Goal: Task Accomplishment & Management: Manage account settings

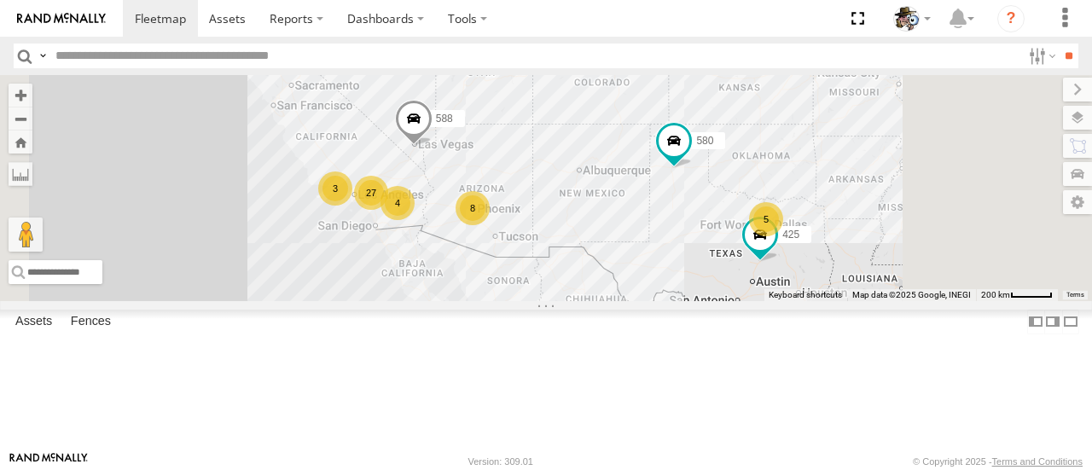
drag, startPoint x: 762, startPoint y: 275, endPoint x: 768, endPoint y: 242, distance: 33.8
click at [768, 242] on div "484 4 27 8 5 580 3 588 425" at bounding box center [546, 187] width 1092 height 225
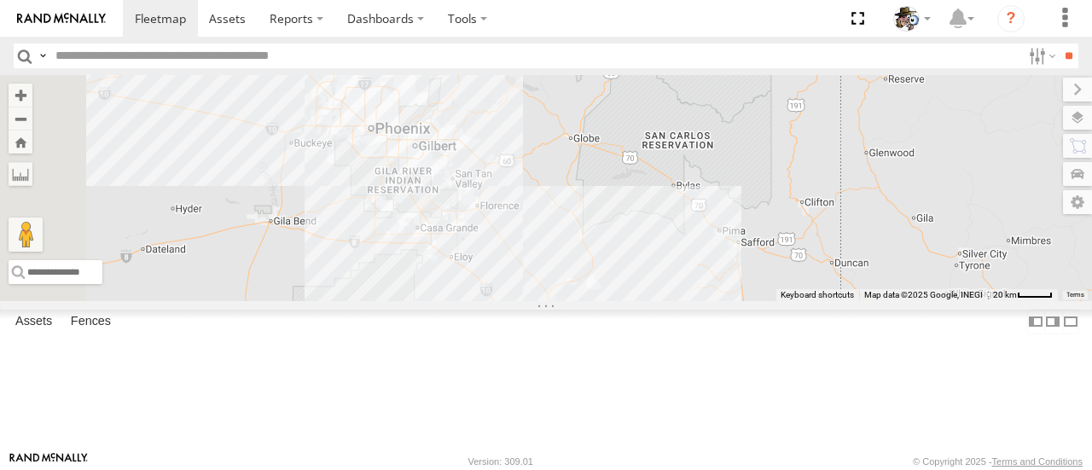
drag, startPoint x: 750, startPoint y: 281, endPoint x: 1075, endPoint y: 377, distance: 338.9
click at [1075, 300] on div "484 580 588 425 508" at bounding box center [546, 187] width 1092 height 225
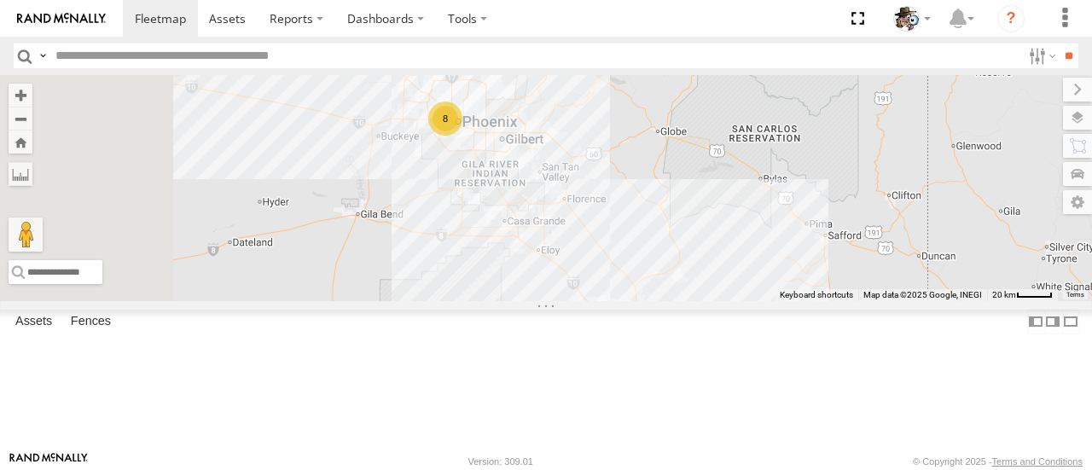
drag, startPoint x: 797, startPoint y: 334, endPoint x: 873, endPoint y: 330, distance: 76.0
click at [873, 300] on div "484 580 588 425 508 8" at bounding box center [546, 187] width 1092 height 225
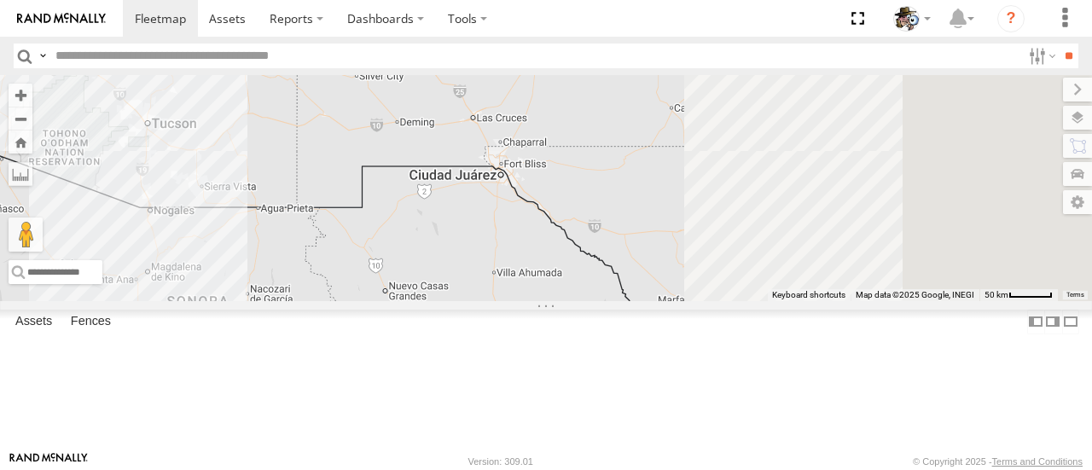
drag, startPoint x: 941, startPoint y: 313, endPoint x: 443, endPoint y: 165, distance: 520.5
click at [443, 165] on div "484 580 588 425 508 571 8 2 567 Keyboard shortcuts Map Data Map data ©2025 Goog…" at bounding box center [546, 187] width 1092 height 225
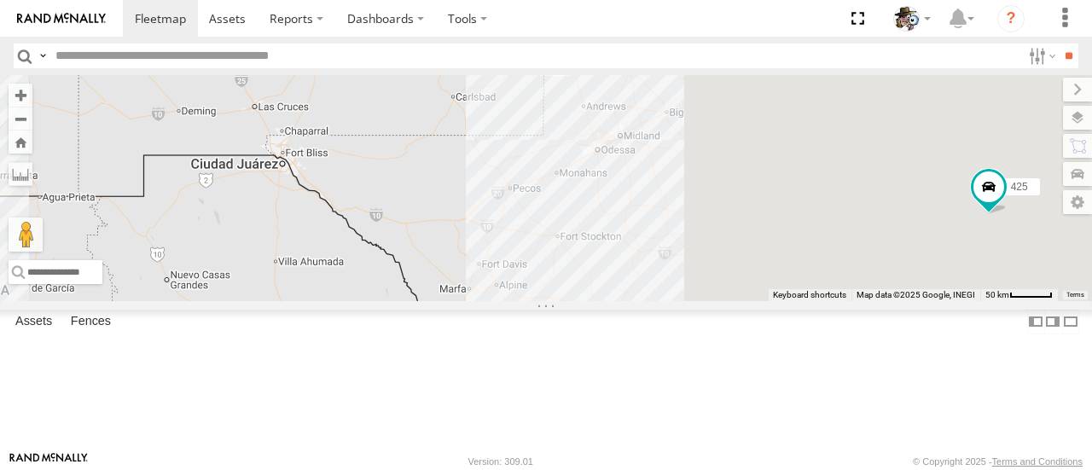
drag, startPoint x: 836, startPoint y: 287, endPoint x: 604, endPoint y: 275, distance: 232.3
click at [604, 275] on div "484 580 588 425 508 571 8 2 567" at bounding box center [546, 187] width 1092 height 225
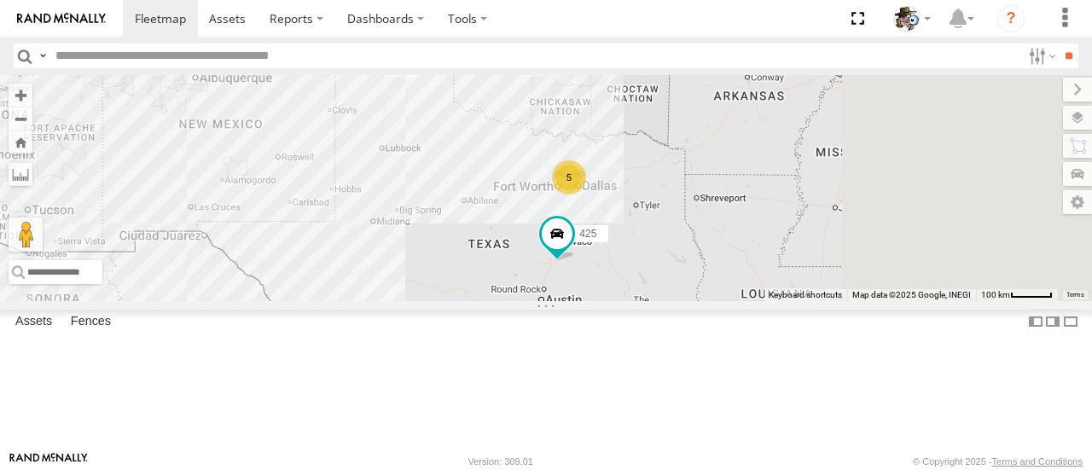
drag, startPoint x: 994, startPoint y: 327, endPoint x: 699, endPoint y: 356, distance: 295.6
click at [699, 300] on div "484 580 588 425 508 571 567 8 5" at bounding box center [546, 187] width 1092 height 225
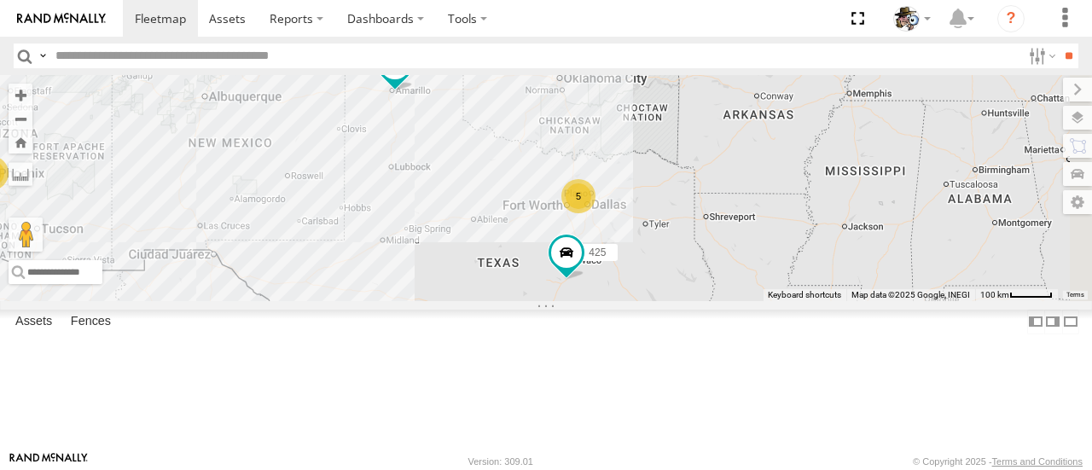
drag, startPoint x: 832, startPoint y: 298, endPoint x: 844, endPoint y: 319, distance: 24.4
click at [844, 300] on div "484 580 588 425 508 571 567 8 5" at bounding box center [546, 187] width 1092 height 225
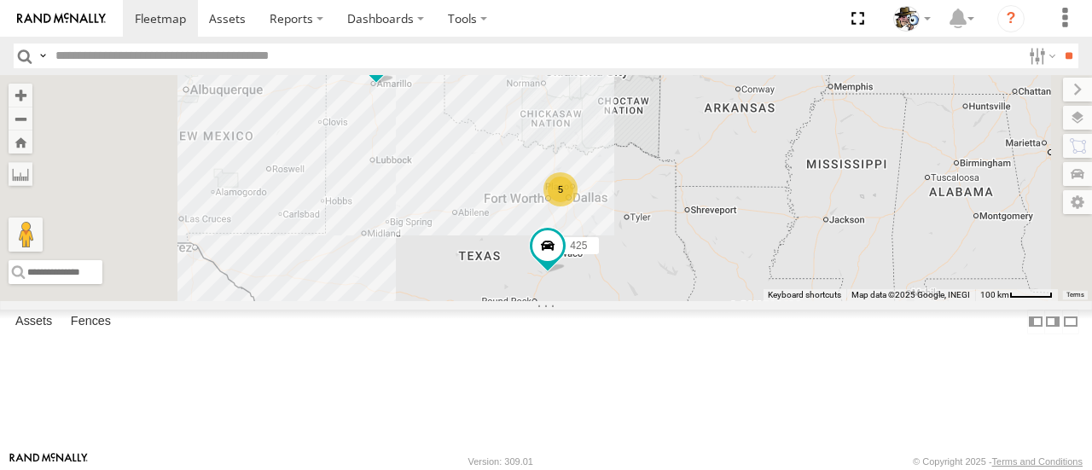
click at [566, 273] on span at bounding box center [548, 250] width 38 height 46
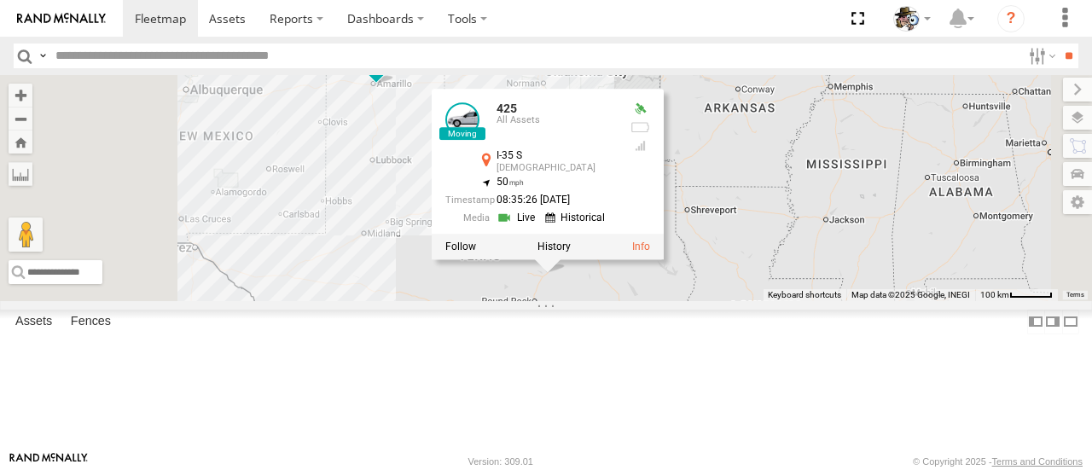
click at [571, 253] on label at bounding box center [553, 247] width 33 height 12
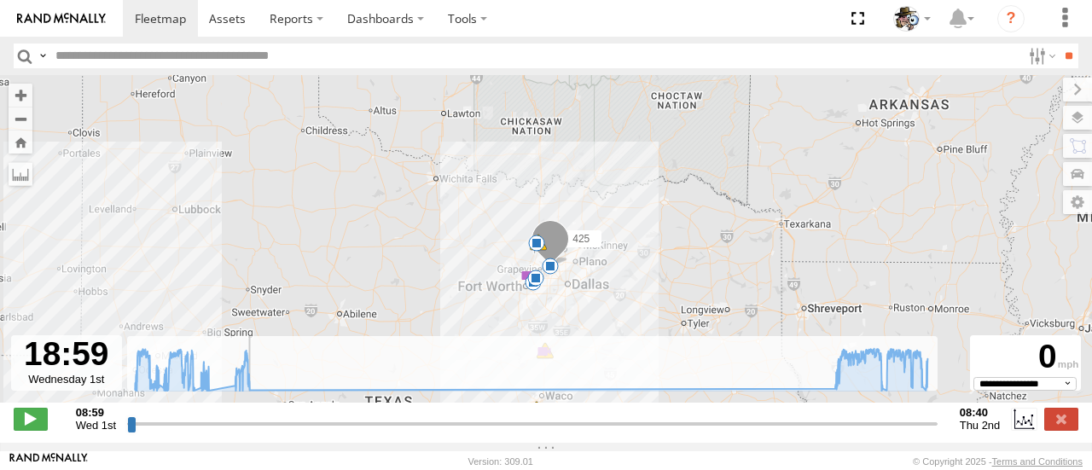
drag, startPoint x: 130, startPoint y: 433, endPoint x: 496, endPoint y: 463, distance: 367.1
click at [495, 432] on input "range" at bounding box center [532, 423] width 810 height 16
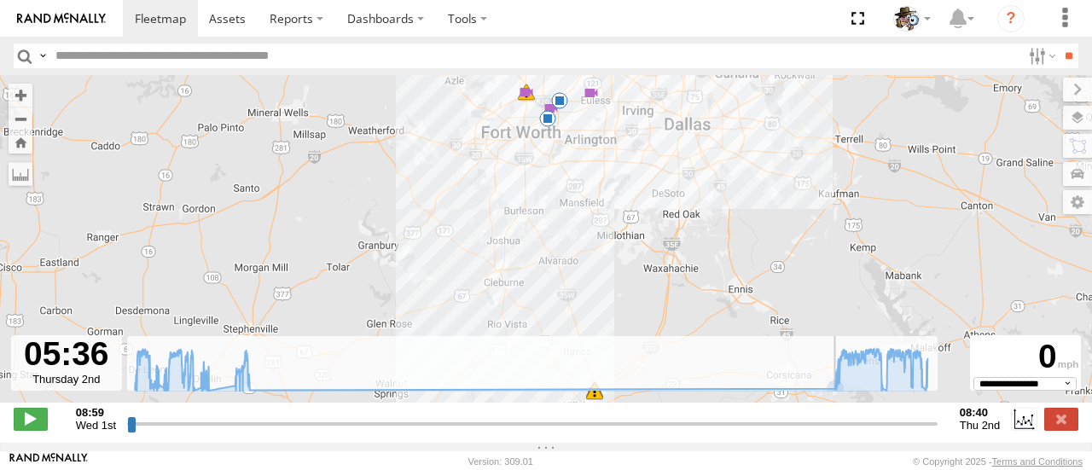
drag, startPoint x: 497, startPoint y: 432, endPoint x: 828, endPoint y: 448, distance: 331.3
type input "**********"
click at [828, 432] on input "range" at bounding box center [532, 423] width 810 height 16
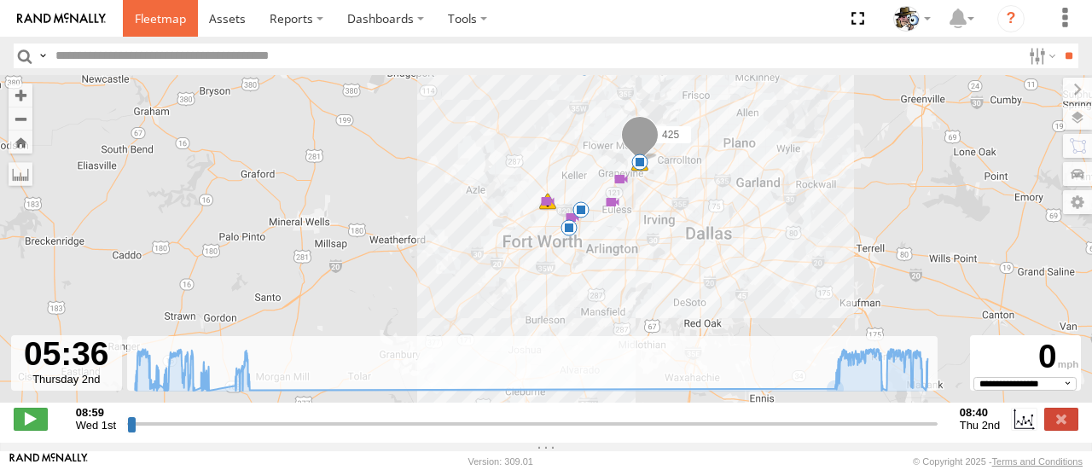
click at [162, 21] on span at bounding box center [160, 18] width 51 height 16
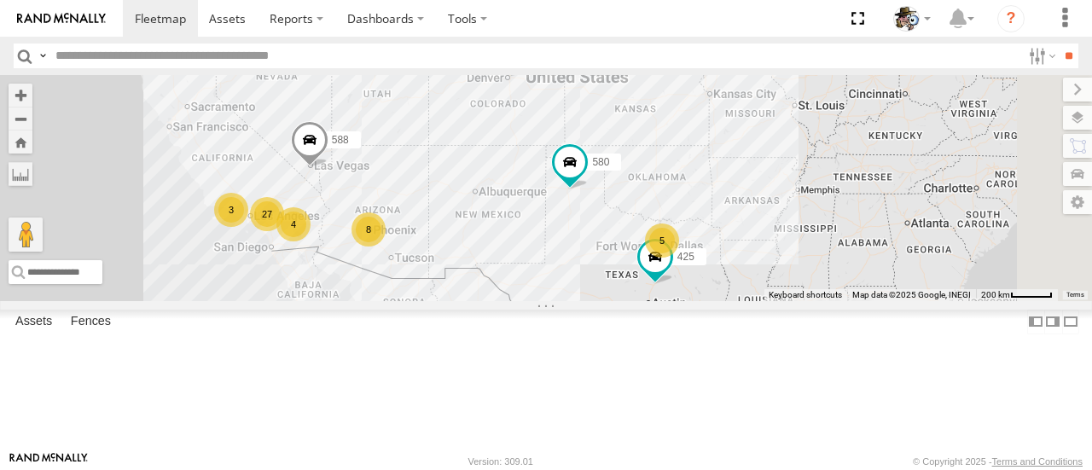
drag, startPoint x: 966, startPoint y: 373, endPoint x: 856, endPoint y: 363, distance: 110.4
click at [856, 300] on div "484 4 27 8 5 580 3 588 425" at bounding box center [546, 187] width 1092 height 225
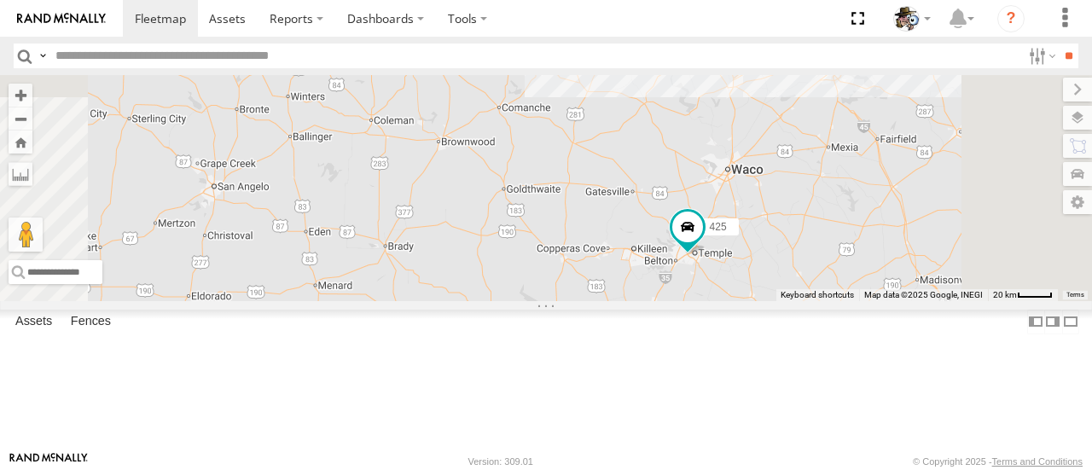
click at [703, 243] on span at bounding box center [687, 227] width 31 height 31
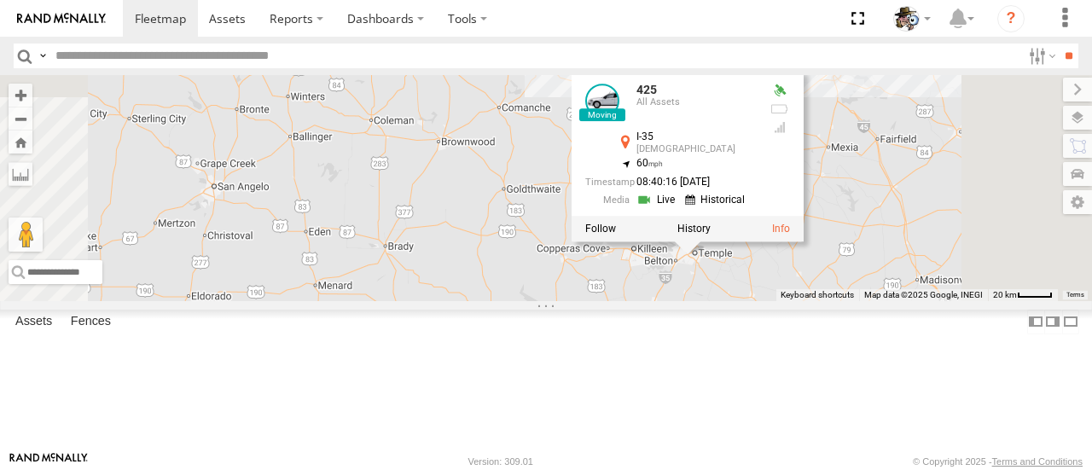
click at [680, 208] on link at bounding box center [657, 200] width 43 height 16
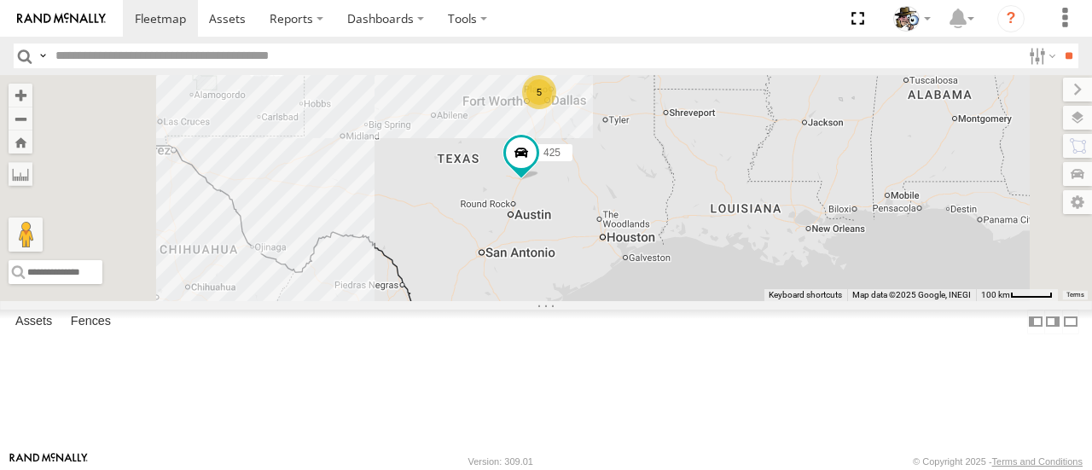
drag, startPoint x: 791, startPoint y: 360, endPoint x: 805, endPoint y: 291, distance: 70.6
click at [803, 287] on div "425 5 580" at bounding box center [546, 187] width 1092 height 225
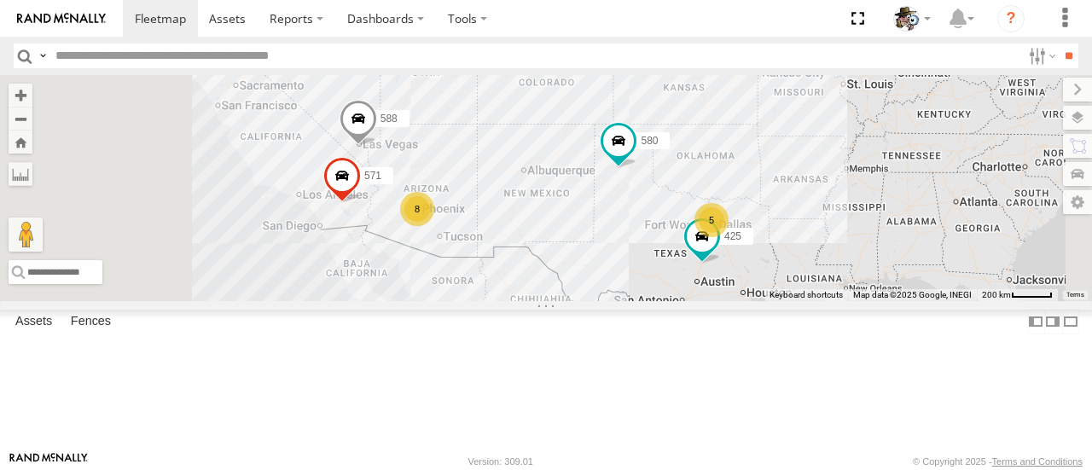
drag, startPoint x: 695, startPoint y: 238, endPoint x: 845, endPoint y: 293, distance: 159.7
click at [845, 293] on div "425 580 571 8 5 588 484" at bounding box center [546, 187] width 1092 height 225
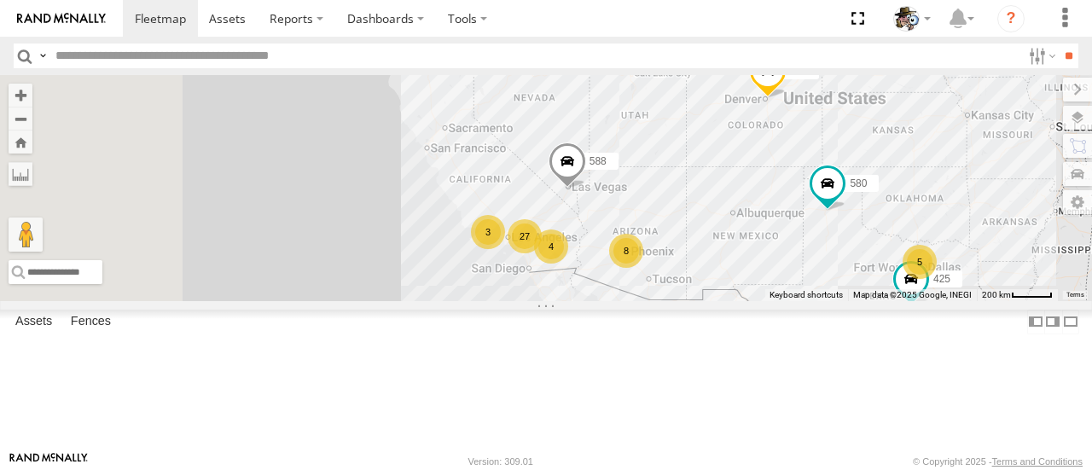
drag, startPoint x: 591, startPoint y: 290, endPoint x: 710, endPoint y: 316, distance: 121.5
click at [790, 300] on div "425 580 4 8 5 588 484 27 3" at bounding box center [546, 187] width 1092 height 225
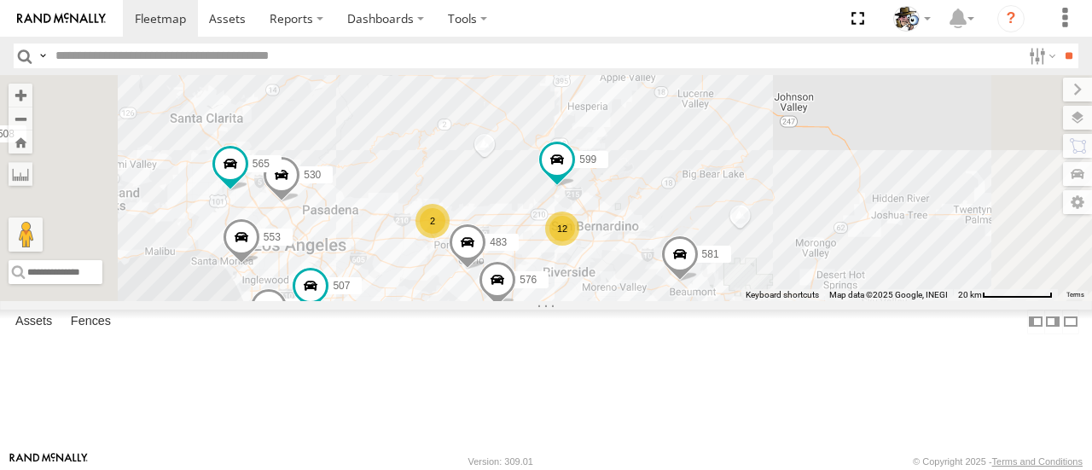
drag, startPoint x: 839, startPoint y: 316, endPoint x: 665, endPoint y: 362, distance: 180.0
click at [935, 211] on div "425 580 588 484 571 508 581 568 566 567 530 553 531 565 12 2 576 483 507 599" at bounding box center [546, 187] width 1092 height 225
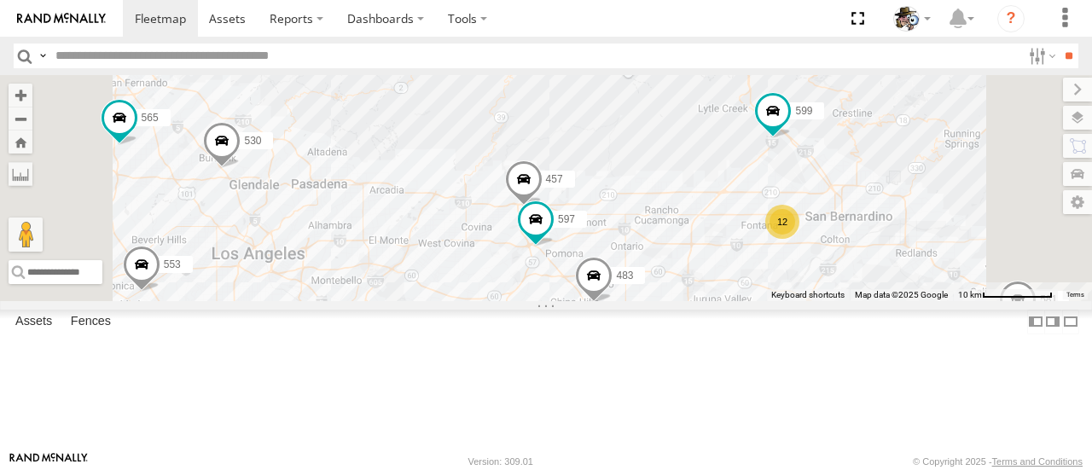
drag, startPoint x: 625, startPoint y: 339, endPoint x: 736, endPoint y: 351, distance: 111.6
click at [730, 300] on div "425 580 588 484 571 508 581 568 566 567 530 553 531 565 576 483 599 472 12 457 …" at bounding box center [546, 187] width 1092 height 225
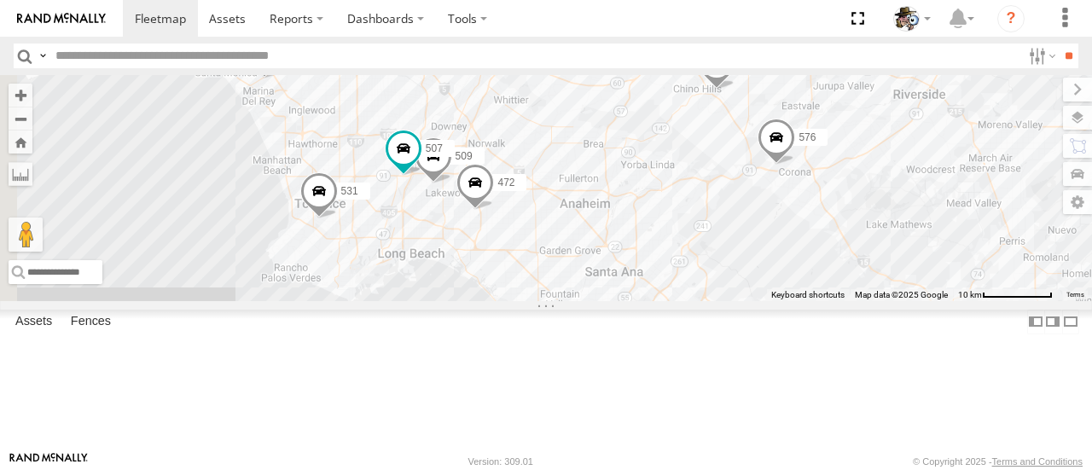
drag, startPoint x: 651, startPoint y: 379, endPoint x: 734, endPoint y: 171, distance: 225.0
click at [734, 171] on div "425 580 588 484 571 508 581 568 566 567 530 553 531 565 576 483 599 472 12 509 …" at bounding box center [546, 187] width 1092 height 225
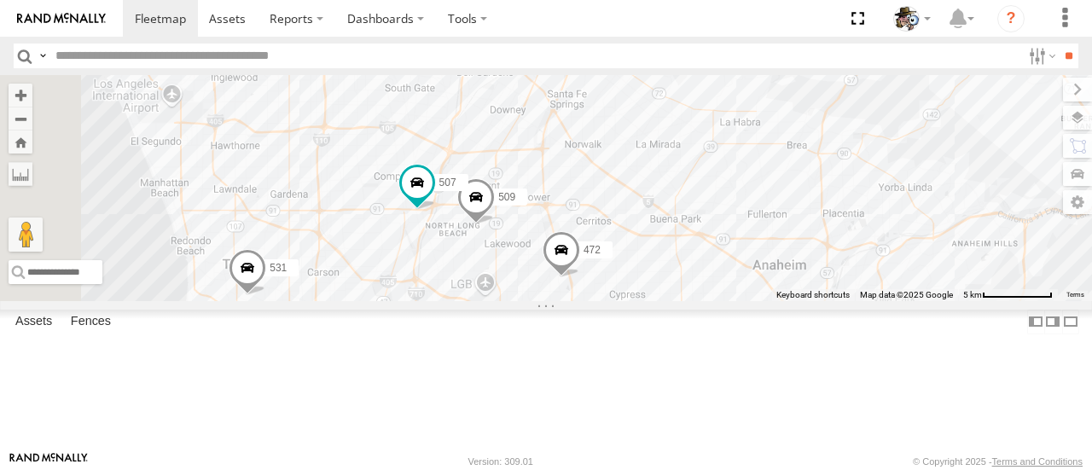
drag, startPoint x: 785, startPoint y: 198, endPoint x: 982, endPoint y: 194, distance: 197.0
click at [982, 194] on div "425 580 588 484 571 508 581 568 566 567 530 553 531 565 576 483 599 472 509 457…" at bounding box center [546, 187] width 1092 height 225
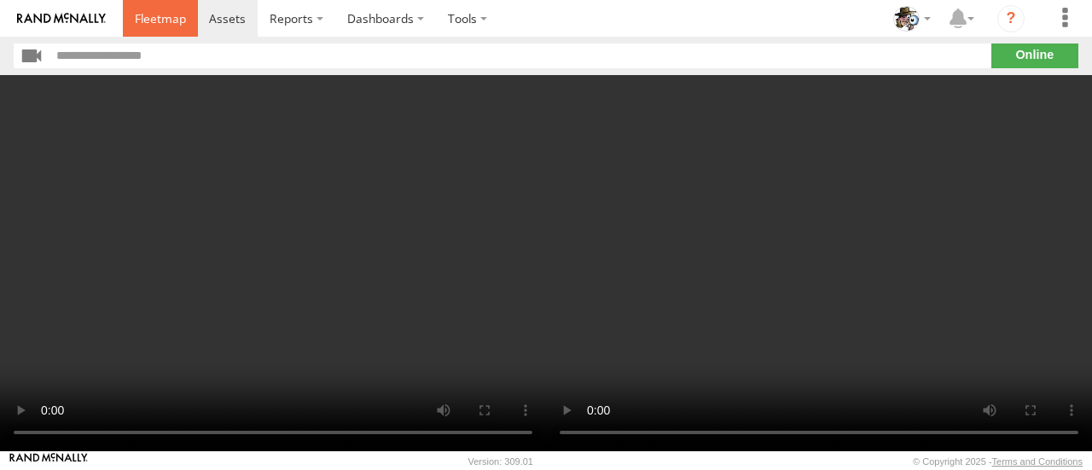
click at [167, 16] on span at bounding box center [160, 18] width 51 height 16
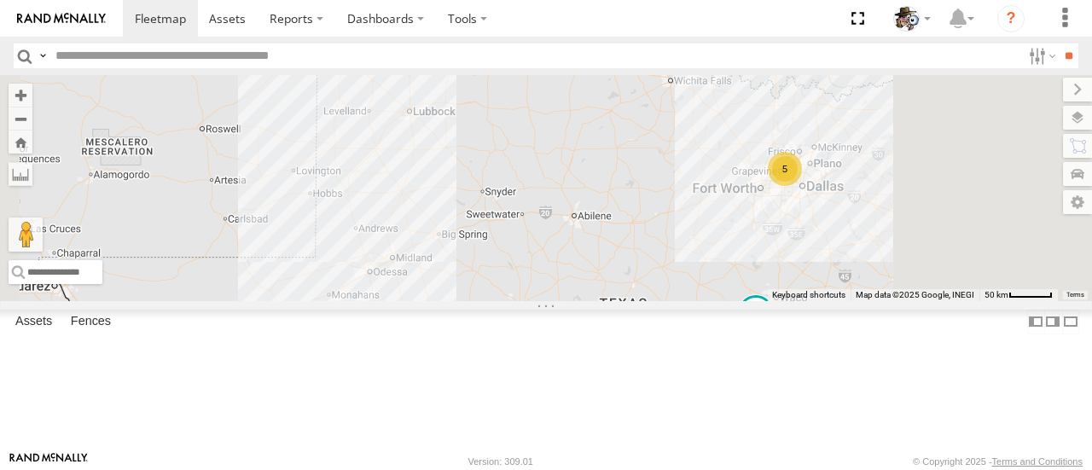
click at [771, 329] on span at bounding box center [755, 313] width 31 height 31
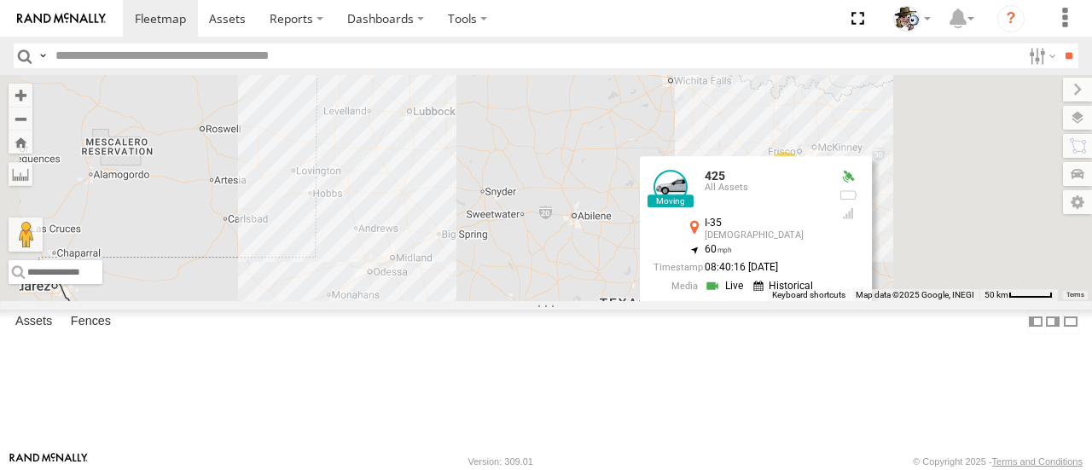
click at [818, 294] on link at bounding box center [785, 286] width 65 height 16
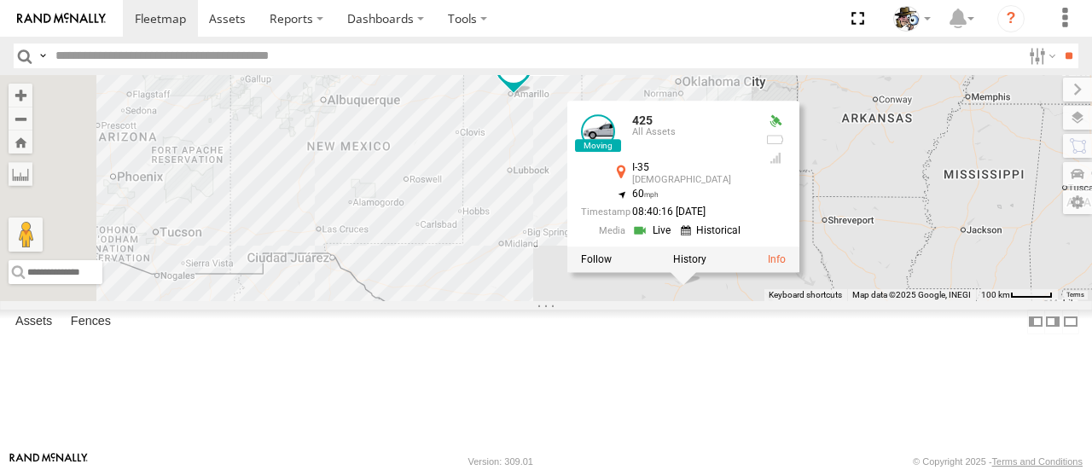
drag, startPoint x: 567, startPoint y: 299, endPoint x: 742, endPoint y: 336, distance: 178.6
click at [742, 300] on div "484 580 588 425 425 All Assets I-35 Temple 31.08974 , -97.39041 60 08:40:16 10/…" at bounding box center [546, 187] width 1092 height 225
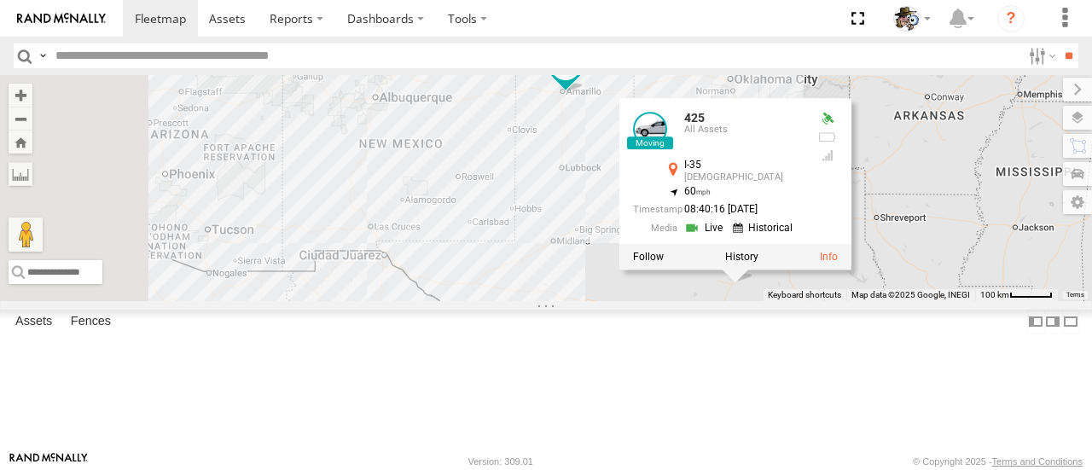
click at [718, 300] on div "484 580 588 425 425 All Assets I-35 Temple 31.08974 , -97.39041 60 08:40:16 10/…" at bounding box center [546, 187] width 1092 height 225
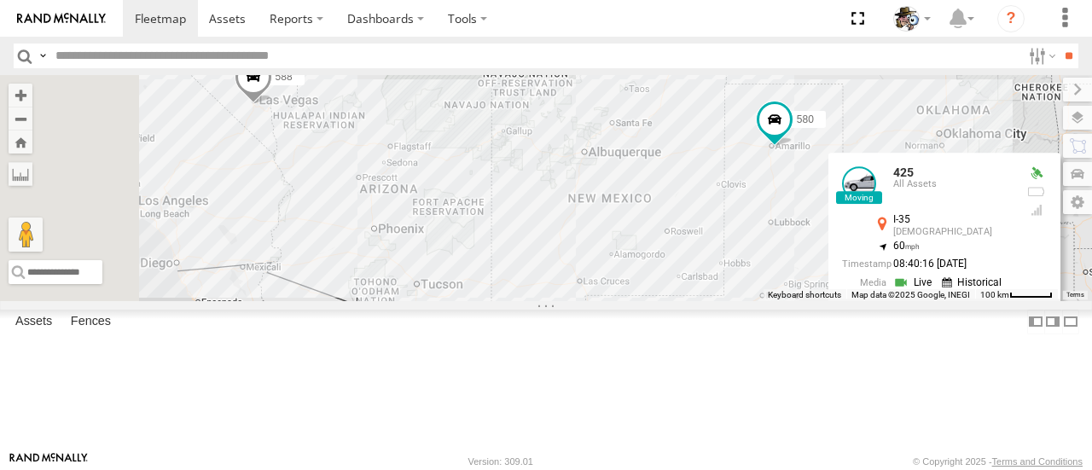
drag, startPoint x: 530, startPoint y: 199, endPoint x: 740, endPoint y: 255, distance: 217.2
click at [740, 255] on div "484 580 588 425 425 All Assets I-35 Temple 31.08974 , -97.39041 60 08:40:16 10/…" at bounding box center [546, 187] width 1092 height 225
drag, startPoint x: 660, startPoint y: 183, endPoint x: 694, endPoint y: 185, distance: 34.2
click at [694, 185] on div "484 580 588 425 425 All Assets I-35 Temple 31.08974 , -97.39041 60 08:40:16 10/…" at bounding box center [546, 187] width 1092 height 225
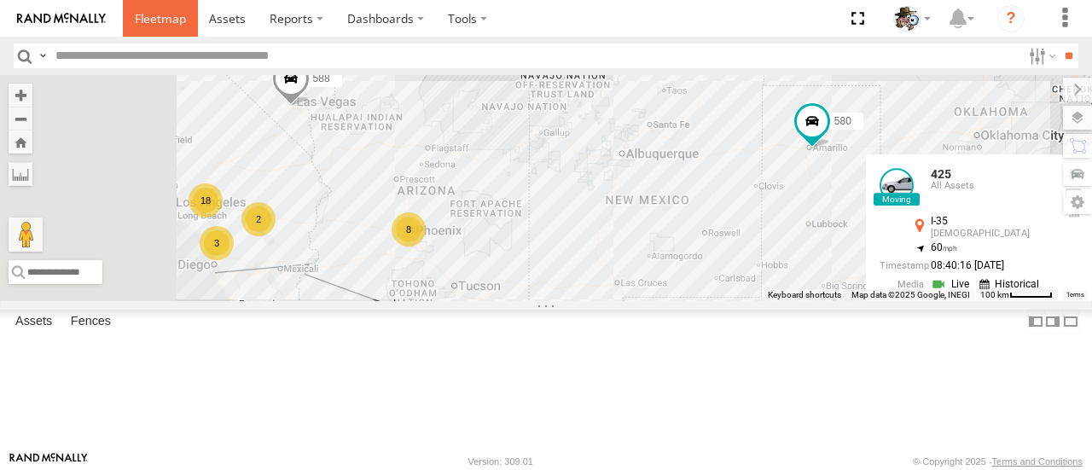
click at [160, 11] on link at bounding box center [160, 18] width 75 height 37
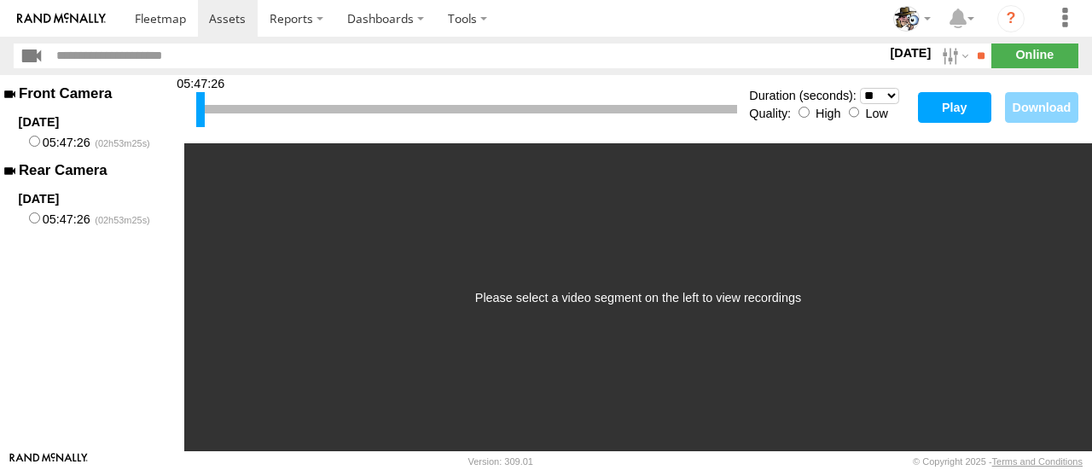
click at [957, 105] on button "Play" at bounding box center [954, 107] width 73 height 31
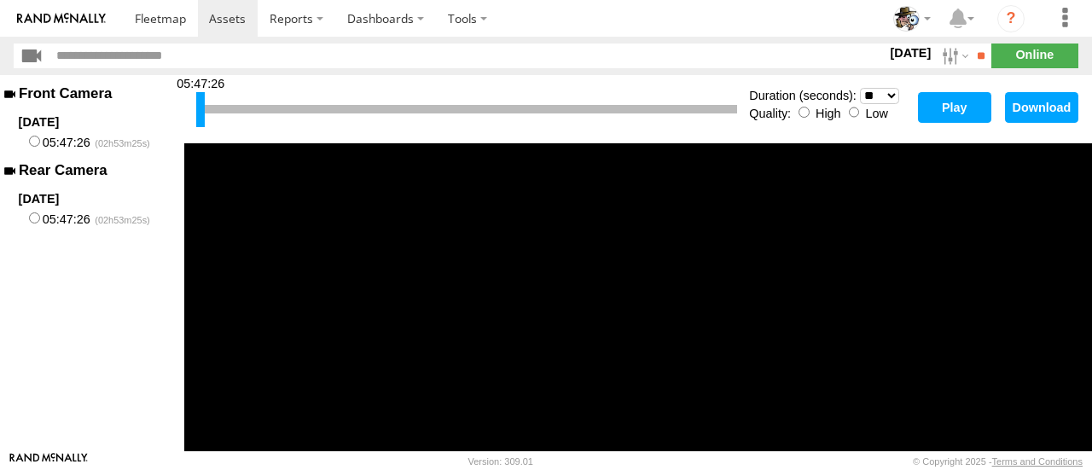
click at [895, 94] on select "* ** ** ** ** ** ** *** *** *** ***" at bounding box center [879, 96] width 39 height 16
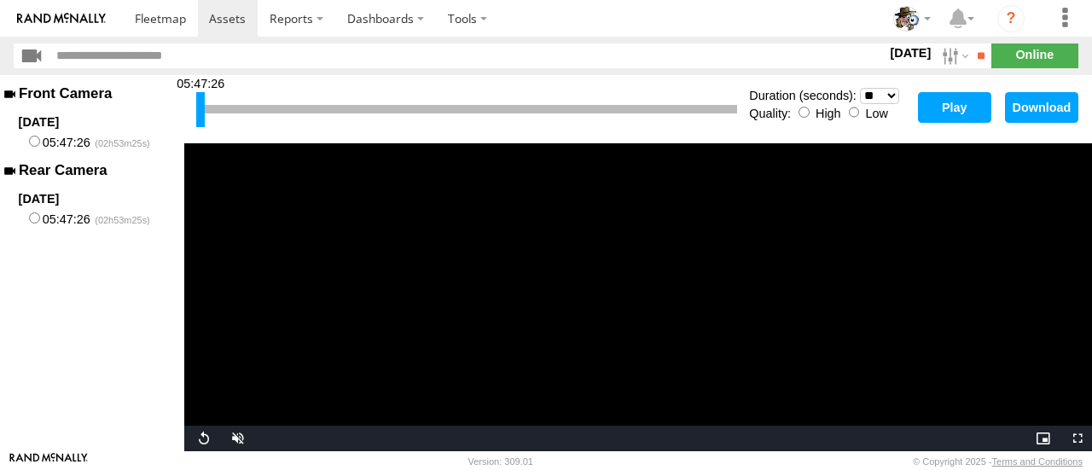
click at [860, 88] on select "* ** ** ** ** ** ** *** *** *** ***" at bounding box center [879, 96] width 39 height 16
click at [945, 111] on button "Play" at bounding box center [954, 107] width 73 height 31
select select "**"
click at [947, 98] on button "Play" at bounding box center [954, 107] width 73 height 31
click at [171, 10] on span at bounding box center [160, 18] width 51 height 16
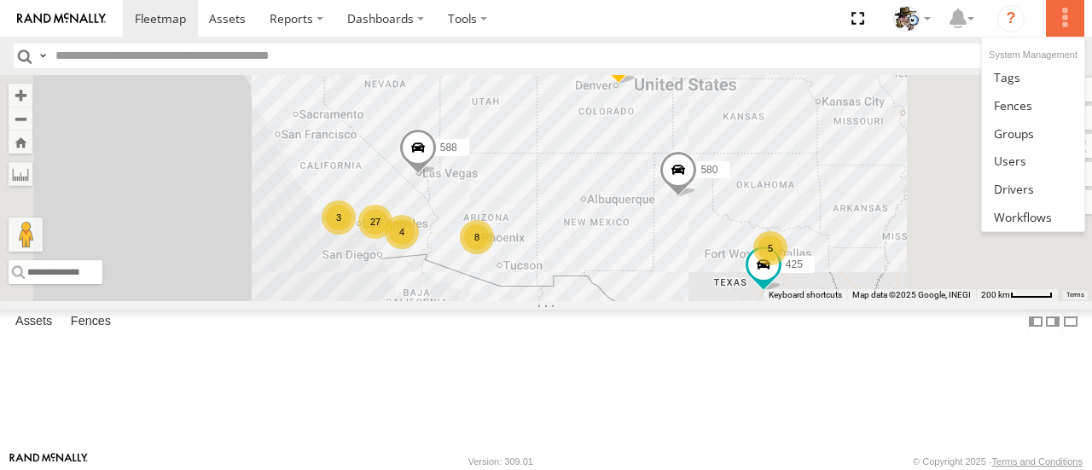
click at [1062, 19] on label at bounding box center [1065, 18] width 38 height 37
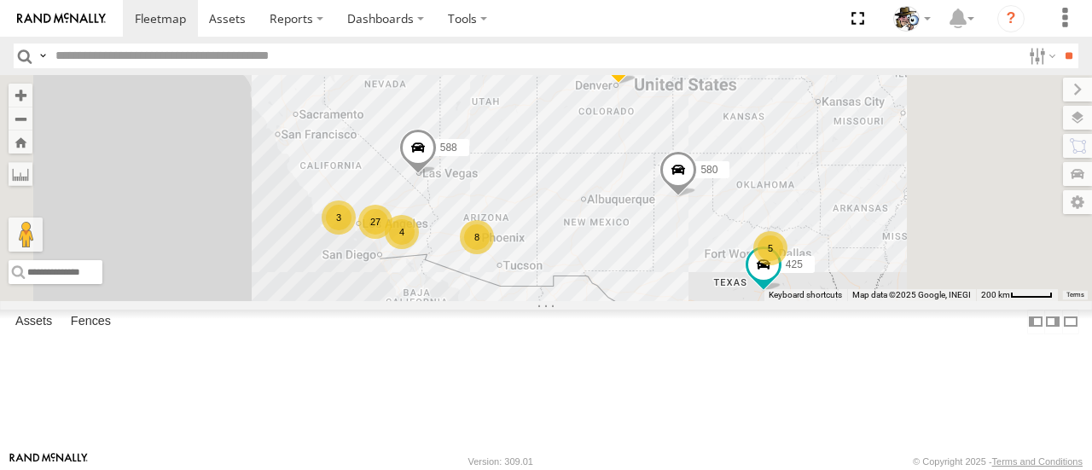
click at [0, 0] on span at bounding box center [0, 0] width 0 height 0
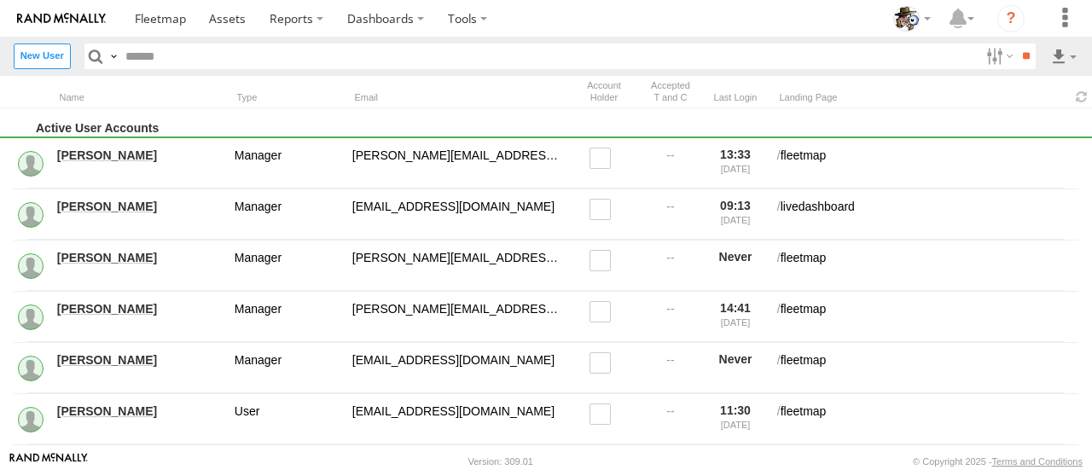
click at [107, 359] on link "Julio Aguilar" at bounding box center [139, 359] width 165 height 15
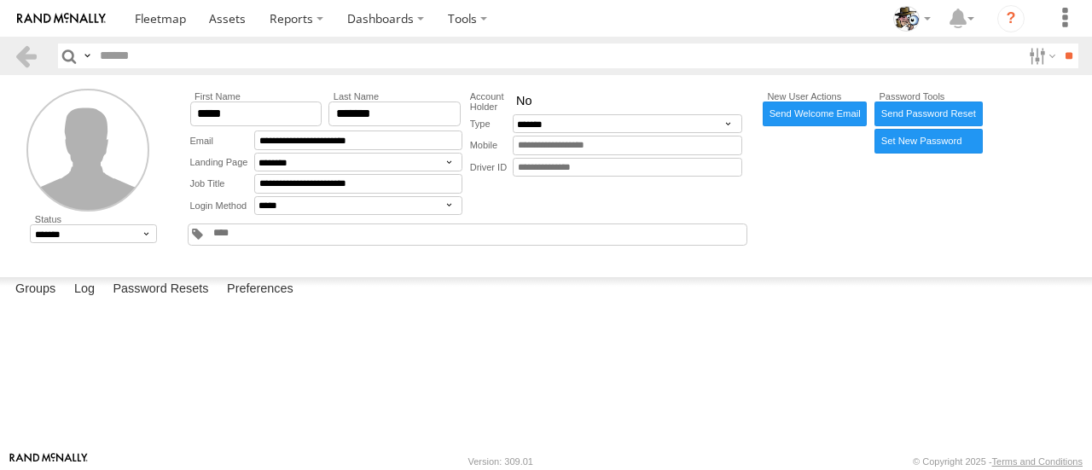
click at [815, 112] on link "Send Welcome Email" at bounding box center [814, 113] width 105 height 25
click at [0, 0] on button "Proceed" at bounding box center [0, 0] width 0 height 0
click at [0, 0] on label "Close" at bounding box center [0, 0] width 0 height 0
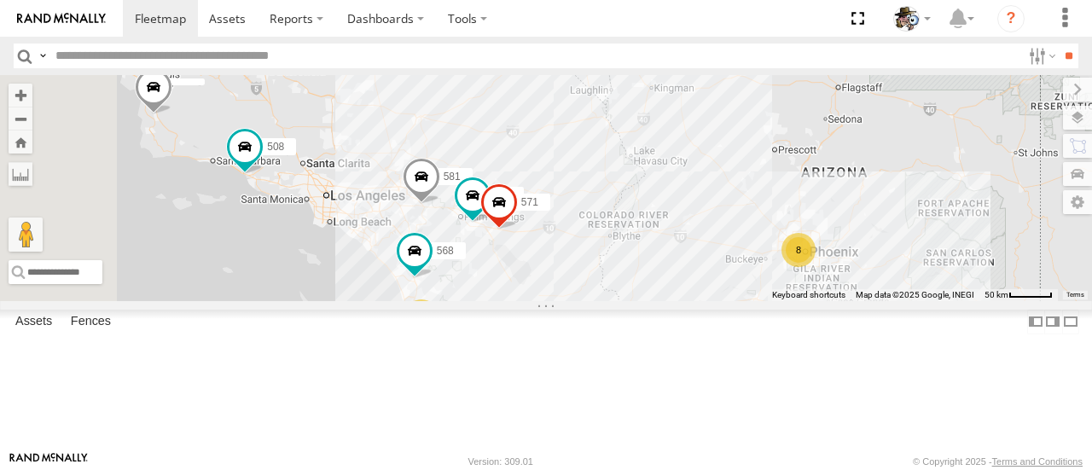
drag, startPoint x: 697, startPoint y: 195, endPoint x: 903, endPoint y: 204, distance: 206.6
click at [903, 204] on div "484 580 588 425 508 571 8 581 568 2 567" at bounding box center [546, 187] width 1092 height 225
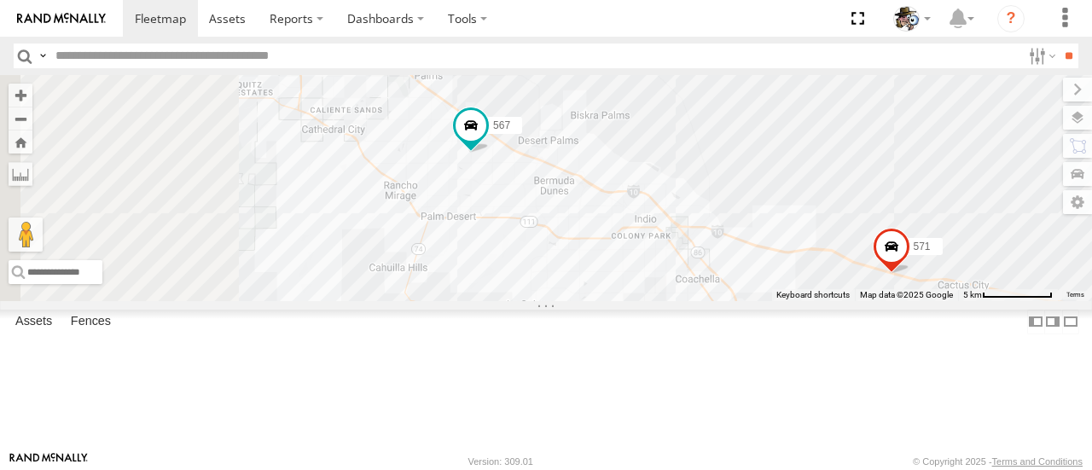
drag, startPoint x: 644, startPoint y: 246, endPoint x: 770, endPoint y: 240, distance: 126.3
click at [770, 240] on div "484 580 588 425 508 571 581 568 567 599" at bounding box center [546, 187] width 1092 height 225
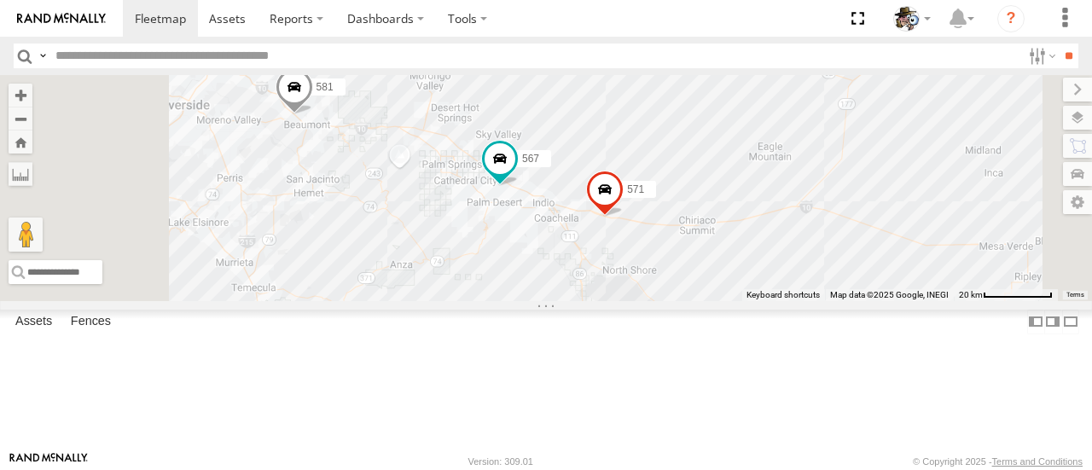
click at [515, 175] on span at bounding box center [499, 159] width 31 height 31
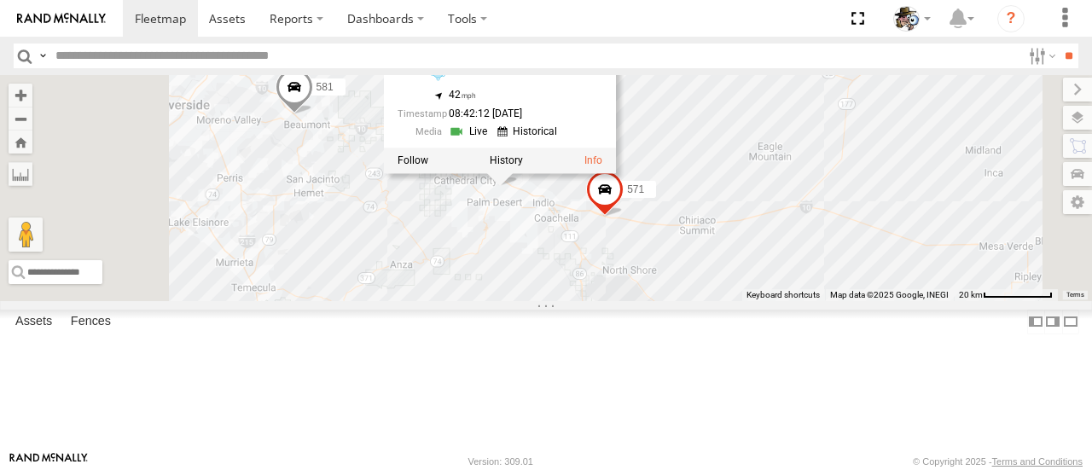
click at [523, 167] on label at bounding box center [506, 161] width 33 height 12
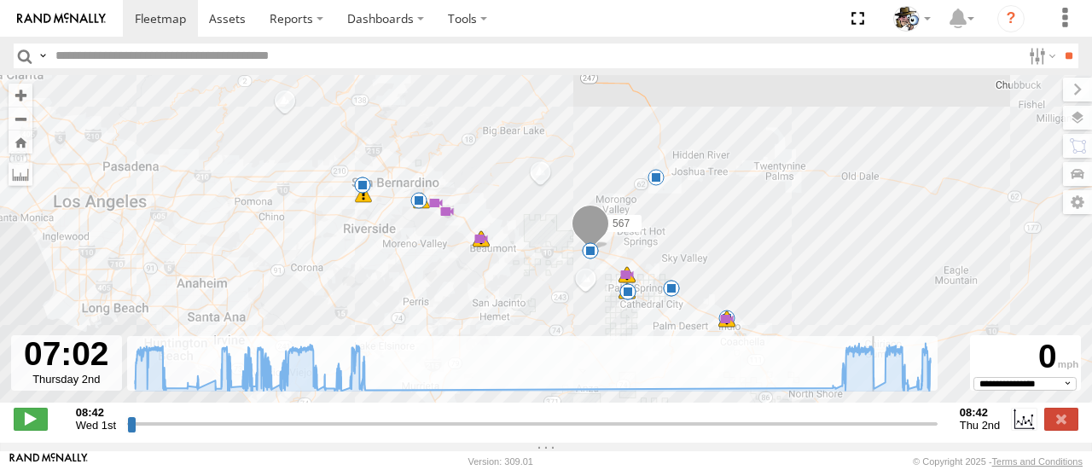
drag, startPoint x: 131, startPoint y: 433, endPoint x: 890, endPoint y: 396, distance: 759.9
click at [890, 415] on input "range" at bounding box center [532, 423] width 810 height 16
click at [1076, 119] on label at bounding box center [1077, 118] width 29 height 24
click at [0, 0] on span "Basemaps" at bounding box center [0, 0] width 0 height 0
click at [0, 0] on span "Satellite + Roadmap" at bounding box center [0, 0] width 0 height 0
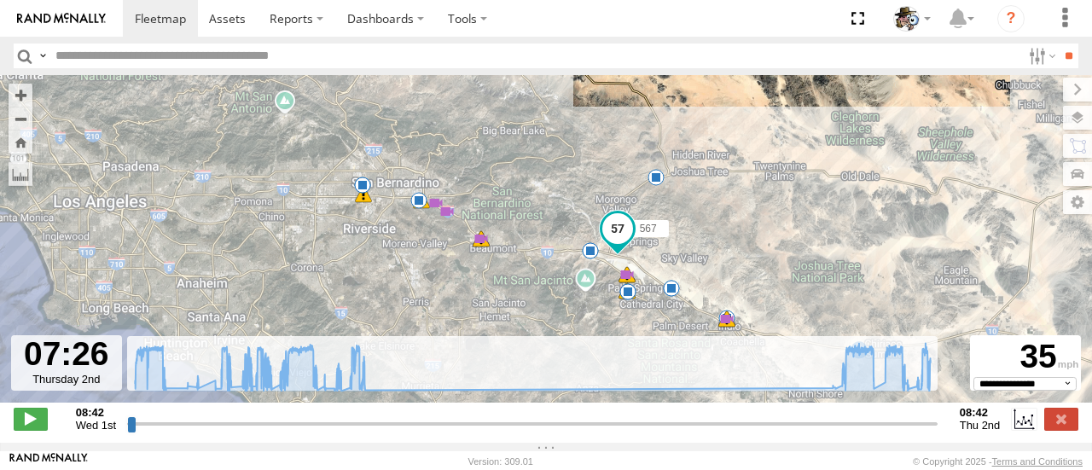
click at [1063, 92] on label at bounding box center [1077, 90] width 29 height 24
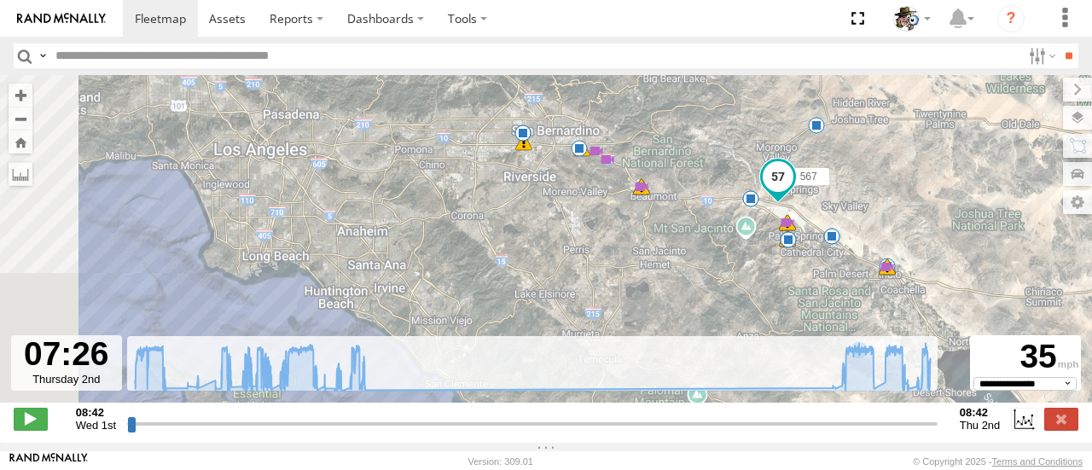
drag, startPoint x: 573, startPoint y: 171, endPoint x: 736, endPoint y: 117, distance: 171.8
click at [736, 117] on div "567 08:42 Wed 09:38 Wed 09:38 Wed 09:38 Wed 12:14 Wed 12:21 Wed 12:49 Wed 13:04…" at bounding box center [546, 247] width 1092 height 345
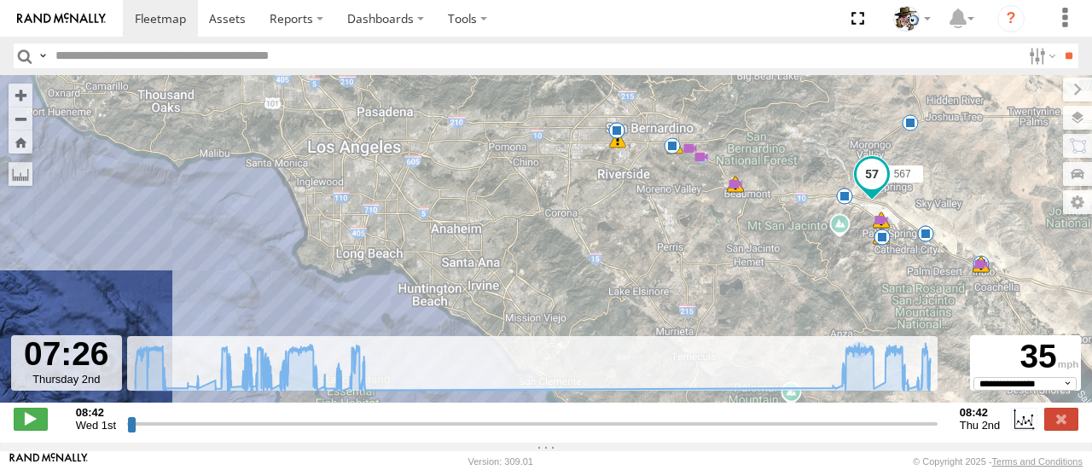
drag, startPoint x: 493, startPoint y: 252, endPoint x: 591, endPoint y: 251, distance: 98.1
click at [591, 251] on div "567 08:42 Wed 09:38 Wed 09:38 Wed 09:38 Wed 12:14 Wed 12:21 Wed 12:49 Wed 13:04…" at bounding box center [546, 247] width 1092 height 345
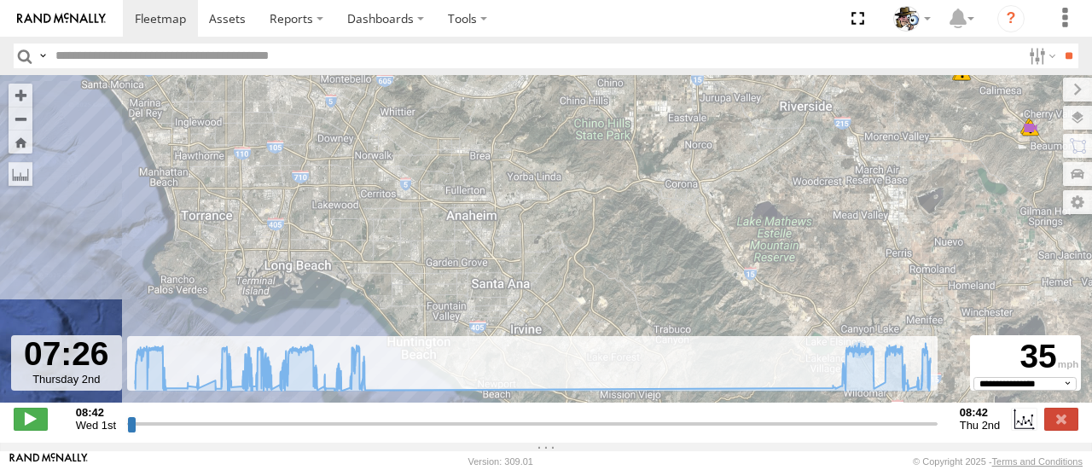
click at [671, 269] on div "567 08:42 Wed 09:38 Wed 09:38 Wed 09:38 Wed 12:14 Wed 12:21 Wed 12:49 Wed 13:04…" at bounding box center [546, 247] width 1092 height 345
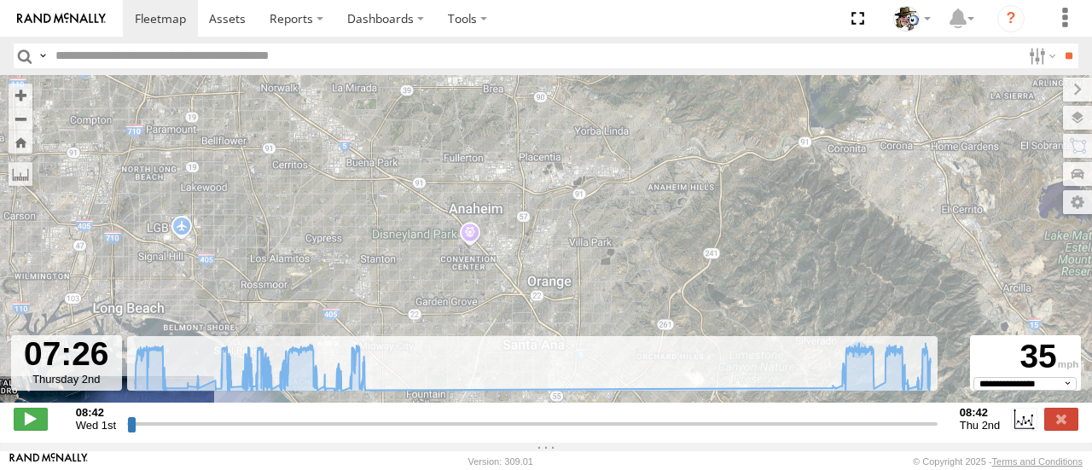
drag, startPoint x: 590, startPoint y: 215, endPoint x: 802, endPoint y: 253, distance: 214.9
click at [802, 253] on div "567 08:42 Wed 09:38 Wed 09:38 Wed 09:38 Wed 12:14 Wed 12:21 Wed 12:49 Wed 13:04…" at bounding box center [546, 247] width 1092 height 345
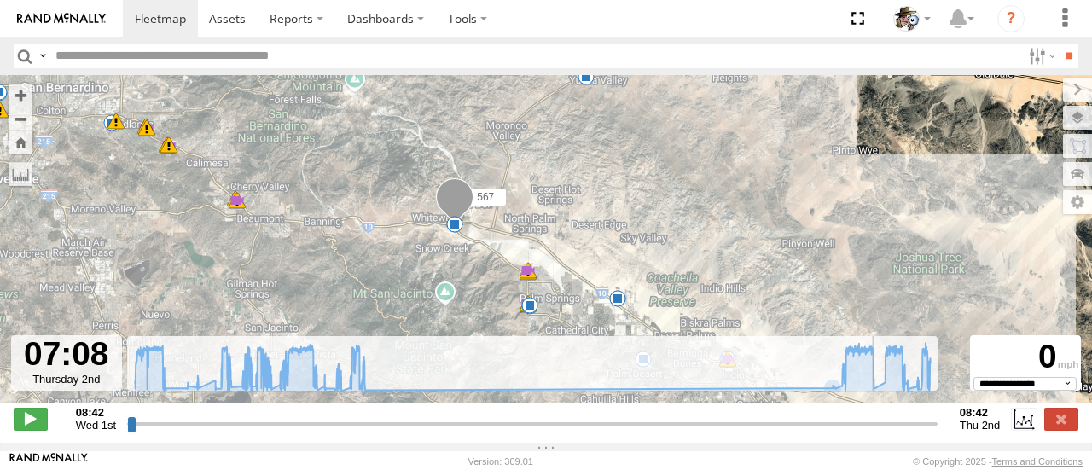
drag, startPoint x: 892, startPoint y: 434, endPoint x: 880, endPoint y: 444, distance: 15.7
click at [880, 432] on input "range" at bounding box center [532, 423] width 810 height 16
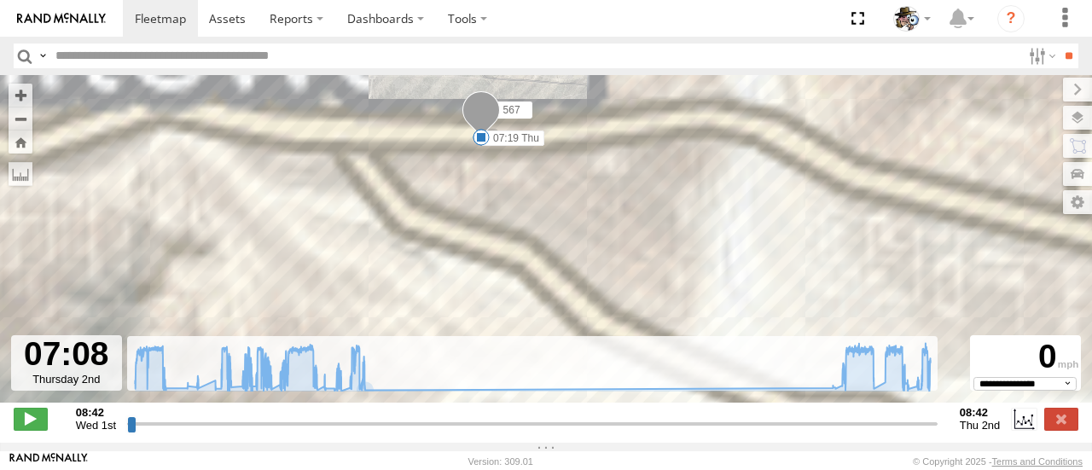
drag, startPoint x: 478, startPoint y: 145, endPoint x: 478, endPoint y: 213, distance: 68.2
click at [478, 213] on div "567 08:42 Wed 09:38 Wed 09:38 Wed 09:38 Wed 12:14 Wed 12:21 Wed 12:49 Wed 13:04…" at bounding box center [546, 247] width 1092 height 345
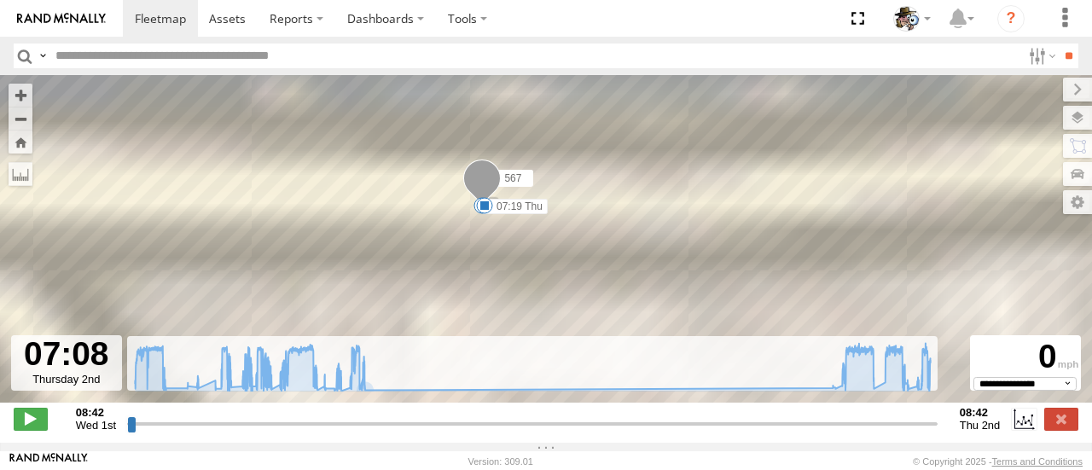
drag, startPoint x: 504, startPoint y: 177, endPoint x: 514, endPoint y: 274, distance: 97.8
click at [512, 274] on div "567 08:42 Wed 09:38 Wed 09:38 Wed 09:38 Wed 12:14 Wed 12:21 Wed 12:49 Wed 13:04…" at bounding box center [546, 247] width 1092 height 345
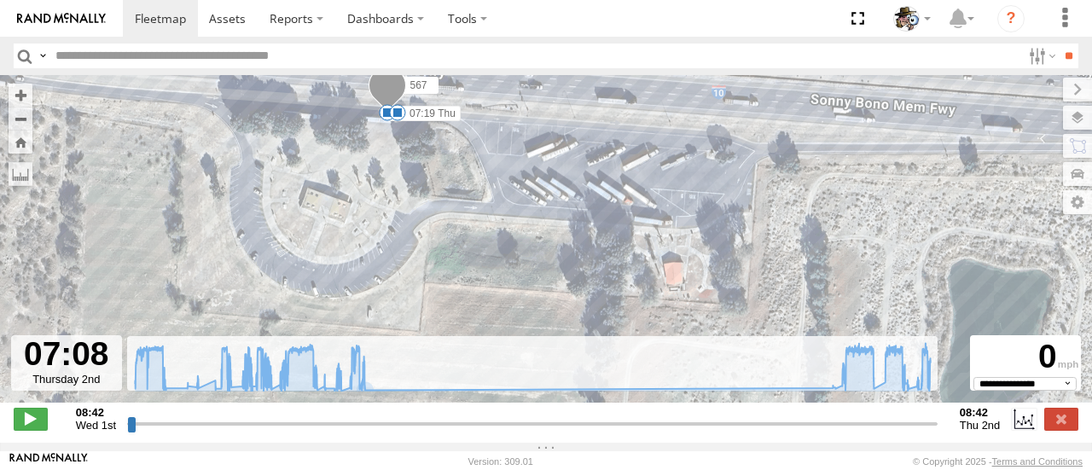
drag, startPoint x: 472, startPoint y: 220, endPoint x: 512, endPoint y: 257, distance: 54.3
click at [494, 246] on div "567 08:42 Wed 09:38 Wed 09:38 Wed 09:38 Wed 12:14 Wed 12:21 Wed 12:49 Wed 13:04…" at bounding box center [546, 247] width 1092 height 345
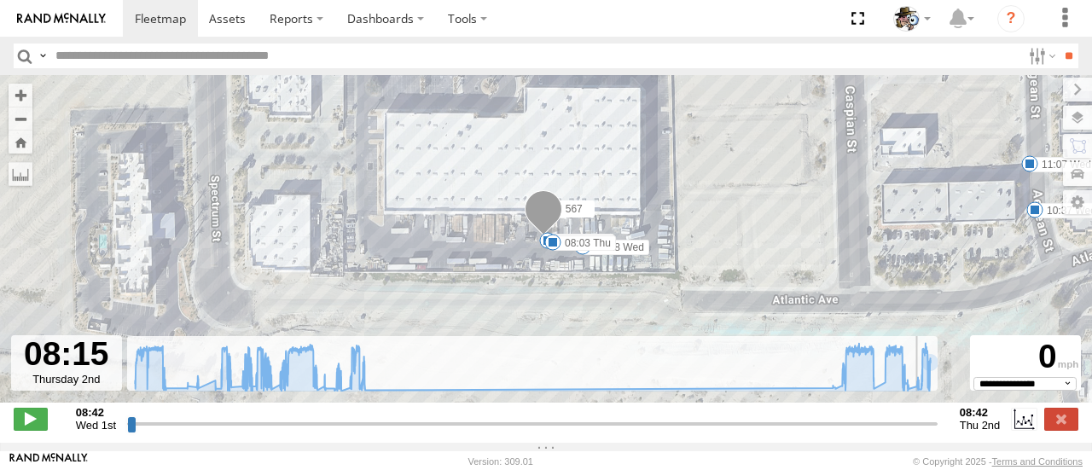
drag, startPoint x: 884, startPoint y: 434, endPoint x: 918, endPoint y: 437, distance: 34.2
type input "**********"
click at [918, 432] on input "range" at bounding box center [532, 423] width 810 height 16
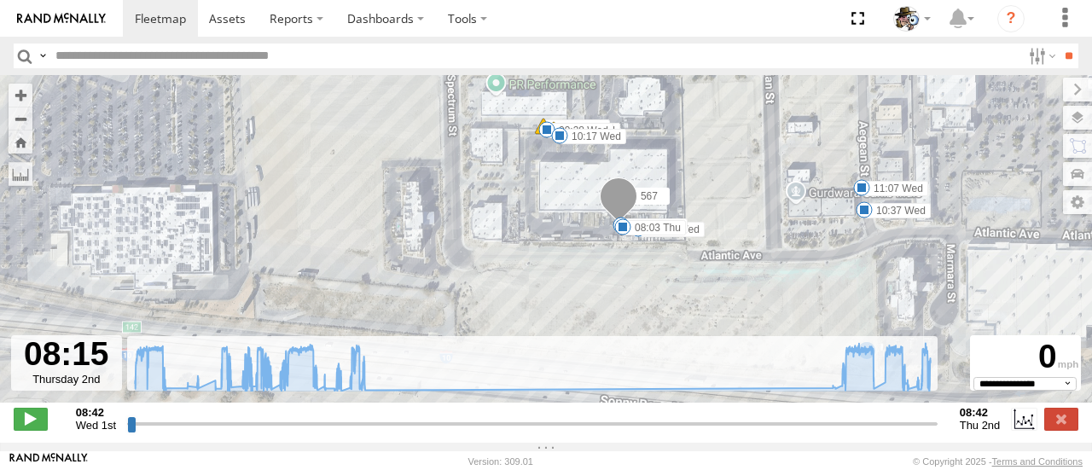
drag, startPoint x: 894, startPoint y: 270, endPoint x: 816, endPoint y: 297, distance: 82.0
click at [816, 297] on div "567 08:42 Wed 09:38 Wed 09:38 Wed 09:38 Wed 12:14 Wed 12:21 Wed 12:49 Wed 13:04…" at bounding box center [546, 247] width 1092 height 345
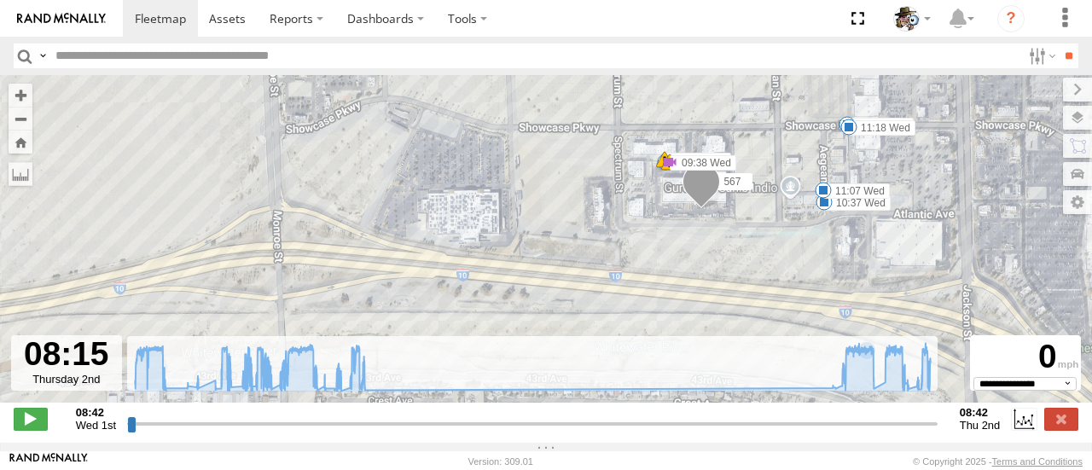
drag, startPoint x: 758, startPoint y: 230, endPoint x: 714, endPoint y: 246, distance: 47.2
click at [714, 246] on div "567 08:42 Wed 09:38 Wed 09:38 Wed 09:38 Wed 12:14 Wed 12:21 Wed 12:49 Wed 13:04…" at bounding box center [546, 247] width 1092 height 345
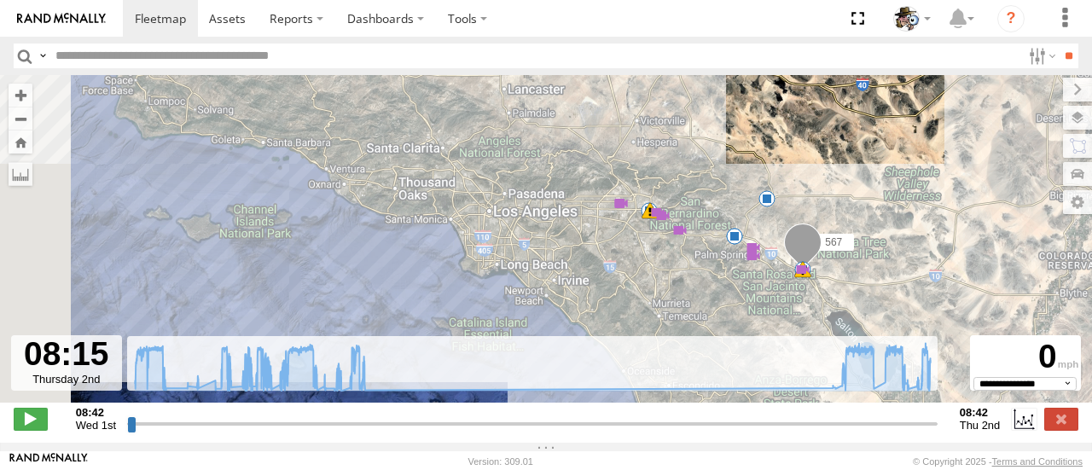
drag, startPoint x: 539, startPoint y: 266, endPoint x: 711, endPoint y: 284, distance: 173.2
click at [711, 284] on div "567 08:42 Wed 09:38 Wed 13:06 Wed 13:13 Wed 15:37 Wed 06:03 Thu 06:24 Thu 06:27…" at bounding box center [546, 247] width 1092 height 345
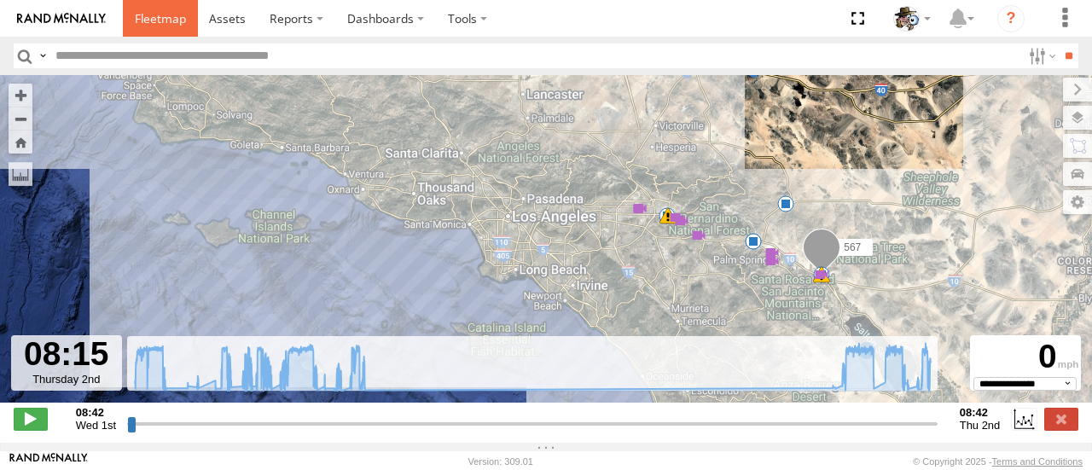
click at [161, 18] on span at bounding box center [160, 18] width 51 height 16
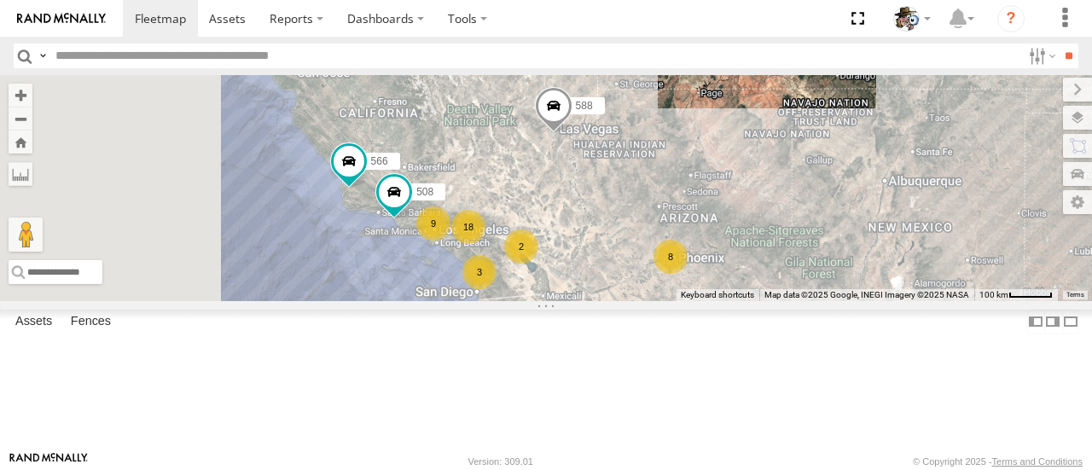
drag, startPoint x: 667, startPoint y: 246, endPoint x: 610, endPoint y: 327, distance: 98.4
click at [757, 225] on div "484 2 18 8 9 508 588 3 566" at bounding box center [546, 187] width 1092 height 225
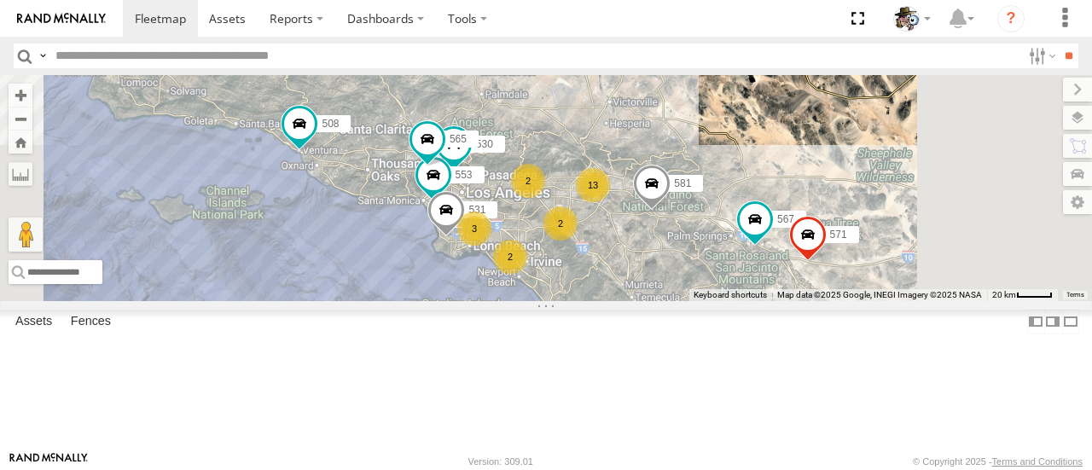
drag, startPoint x: 710, startPoint y: 279, endPoint x: 571, endPoint y: 339, distance: 150.5
click at [571, 300] on div "484 508 588 566 571 581 568 567 13 530 3 553 2 2 2 531 565 441" at bounding box center [546, 187] width 1092 height 225
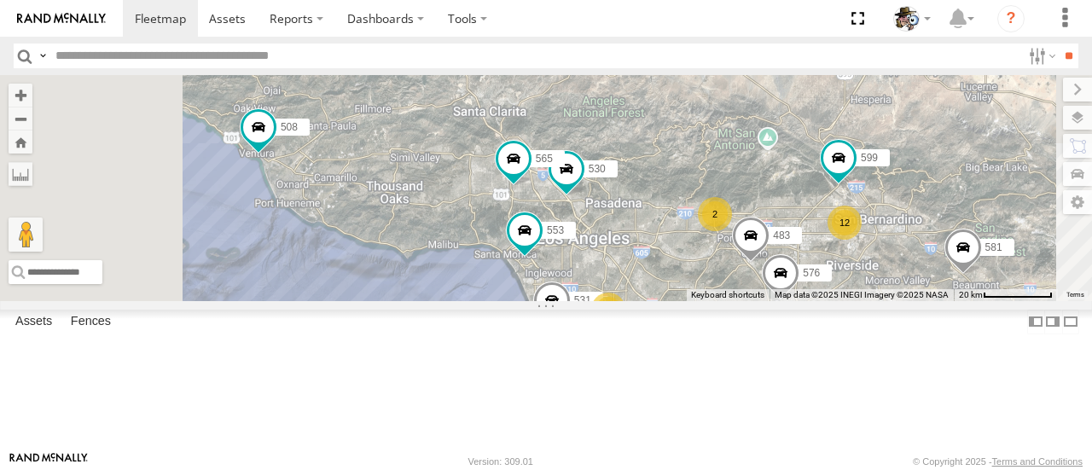
drag, startPoint x: 629, startPoint y: 270, endPoint x: 662, endPoint y: 392, distance: 126.2
click at [662, 300] on div "484 508 588 566 571 581 568 567 530 553 531 565 441 12 3 2 2 576 483 599" at bounding box center [546, 187] width 1092 height 225
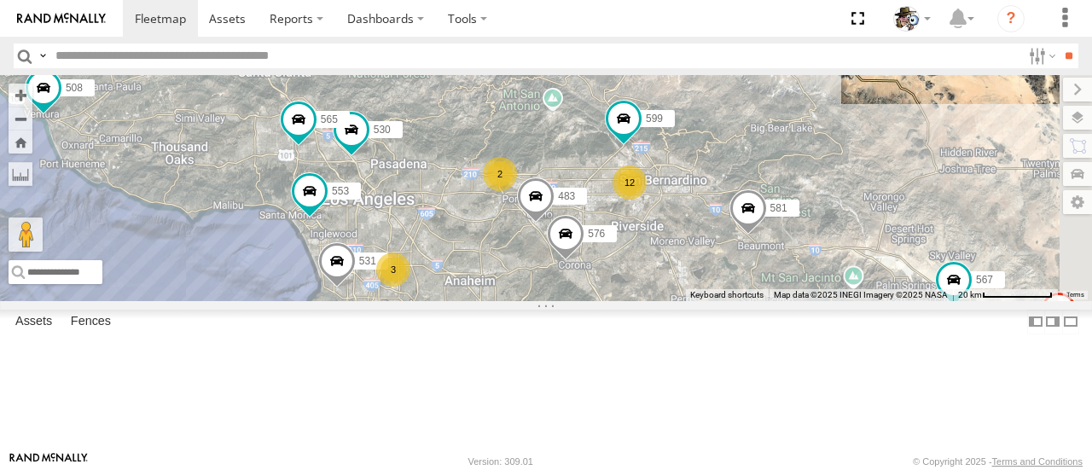
drag, startPoint x: 681, startPoint y: 378, endPoint x: 484, endPoint y: 335, distance: 201.6
click at [464, 300] on div "484 508 588 566 571 581 568 567 530 553 531 565 441 12 3 2 2 576 483 599" at bounding box center [546, 187] width 1092 height 225
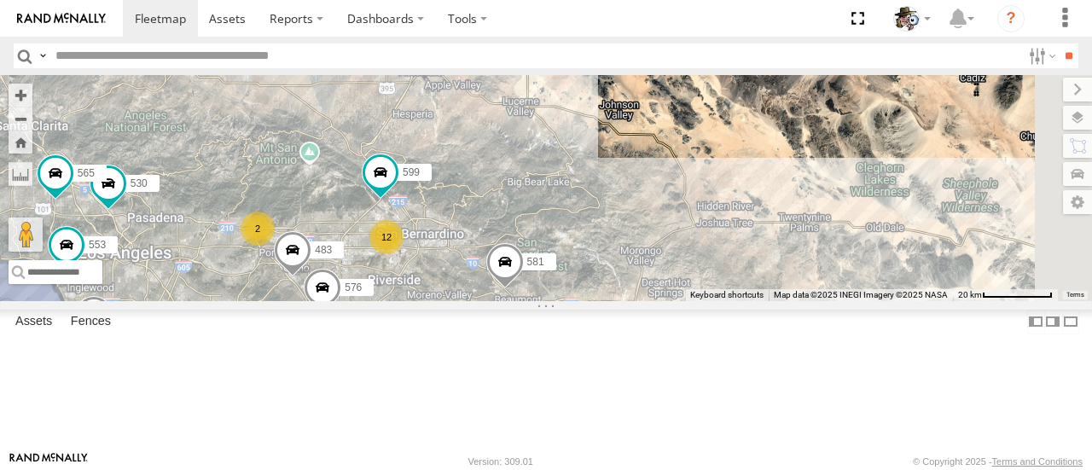
drag, startPoint x: 899, startPoint y: 379, endPoint x: 670, endPoint y: 412, distance: 230.8
click at [669, 300] on div "484 508 588 566 571 581 568 567 530 553 531 565 441 12 3 2 2 576 483 599" at bounding box center [546, 187] width 1092 height 225
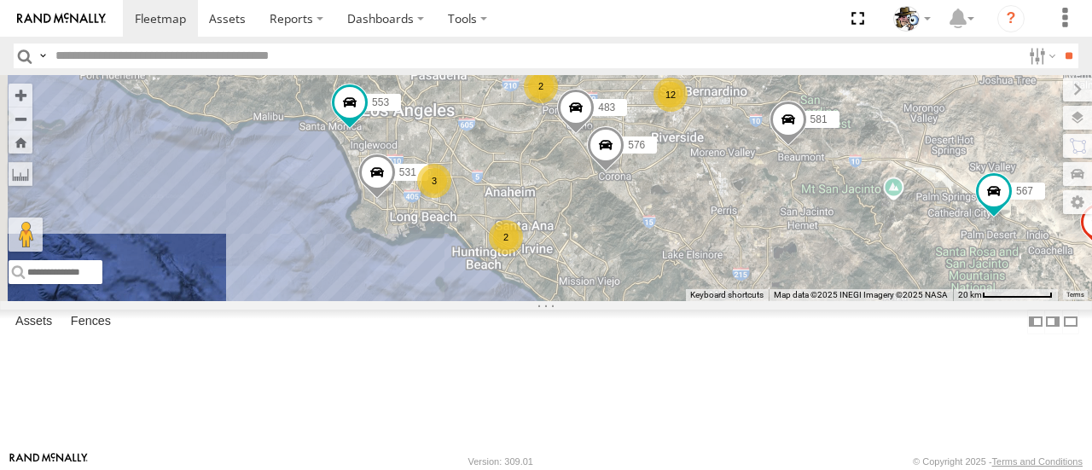
drag, startPoint x: 802, startPoint y: 253, endPoint x: 993, endPoint y: 177, distance: 205.9
click at [1025, 158] on div "484 508 588 566 571 581 568 567 530 553 531 565 441 12 3 2 2 576 483 599" at bounding box center [546, 187] width 1092 height 225
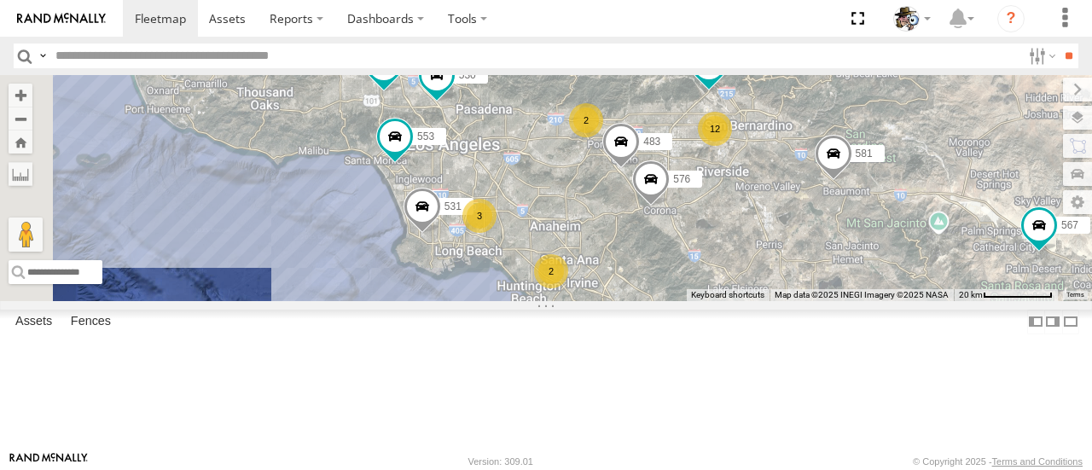
drag, startPoint x: 582, startPoint y: 350, endPoint x: 641, endPoint y: 417, distance: 90.0
click at [641, 300] on div "484 508 588 566 571 581 568 567 530 553 531 565 441 12 3 2 2 576 483 599" at bounding box center [546, 187] width 1092 height 225
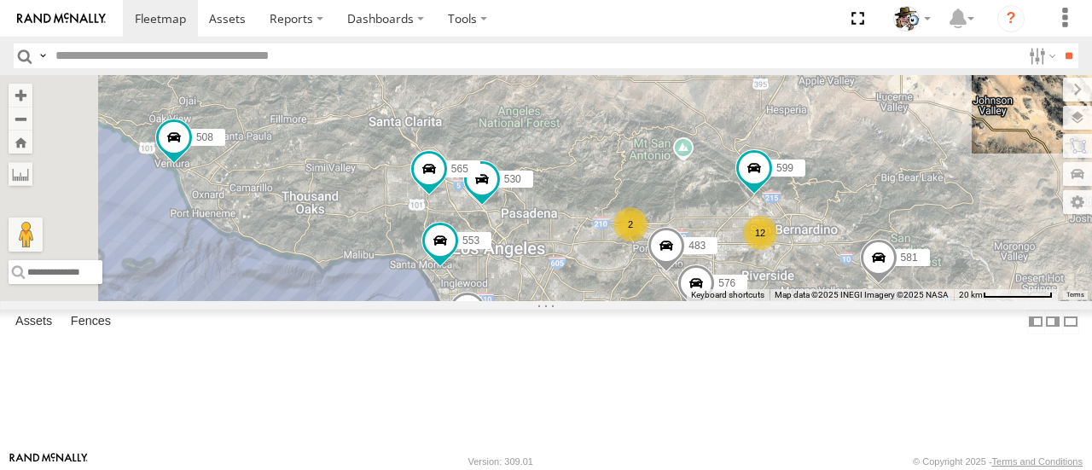
drag, startPoint x: 589, startPoint y: 310, endPoint x: 616, endPoint y: 407, distance: 100.7
click at [616, 300] on div "484 508 588 566 571 581 568 567 530 553 531 565 441 12 3 2 2 576 483 599" at bounding box center [546, 187] width 1092 height 225
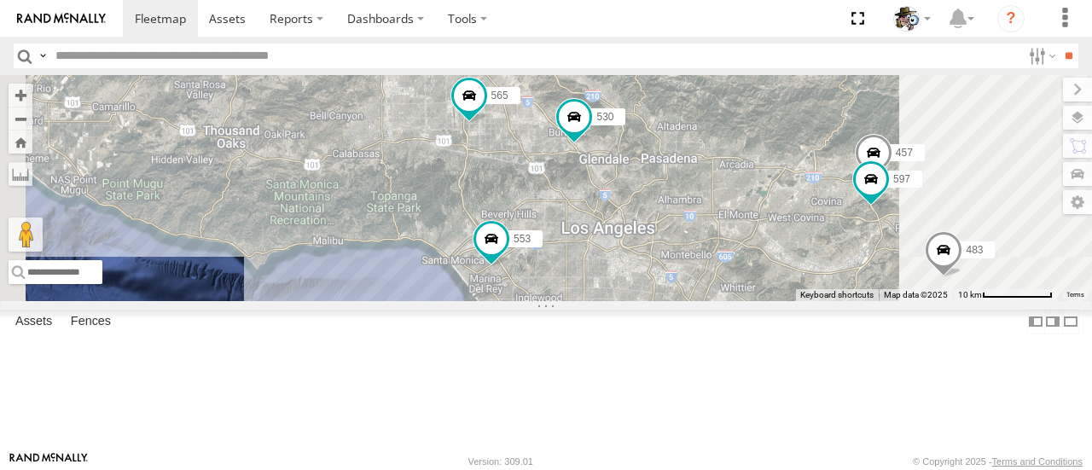
drag, startPoint x: 651, startPoint y: 402, endPoint x: 638, endPoint y: 405, distance: 13.2
click at [638, 300] on div "484 508 588 566 571 581 568 567 530 553 531 565 441 576 483 599 509 457 597 507" at bounding box center [546, 187] width 1092 height 225
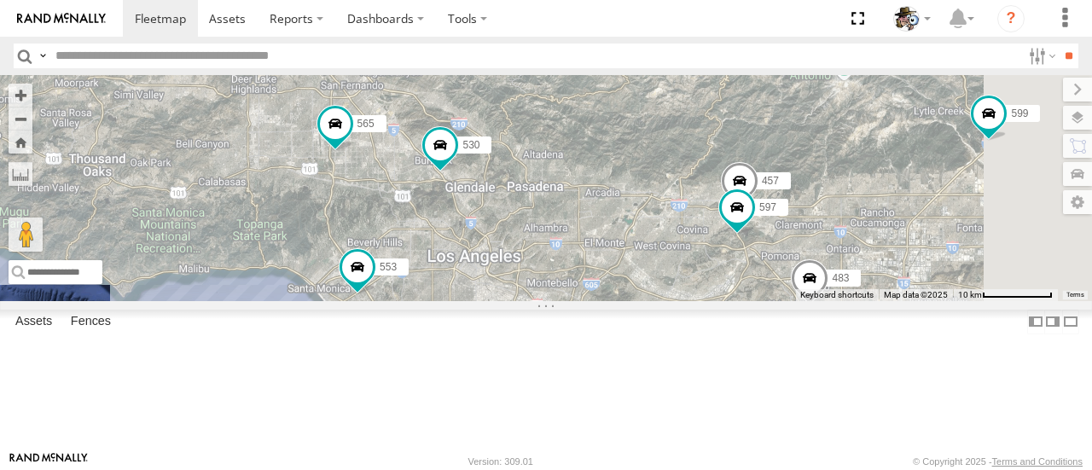
drag, startPoint x: 620, startPoint y: 366, endPoint x: 484, endPoint y: 396, distance: 138.8
click at [484, 300] on div "484 508 588 566 571 581 568 567 530 553 531 565 441 576 483 599 509 457 597 507" at bounding box center [546, 187] width 1092 height 225
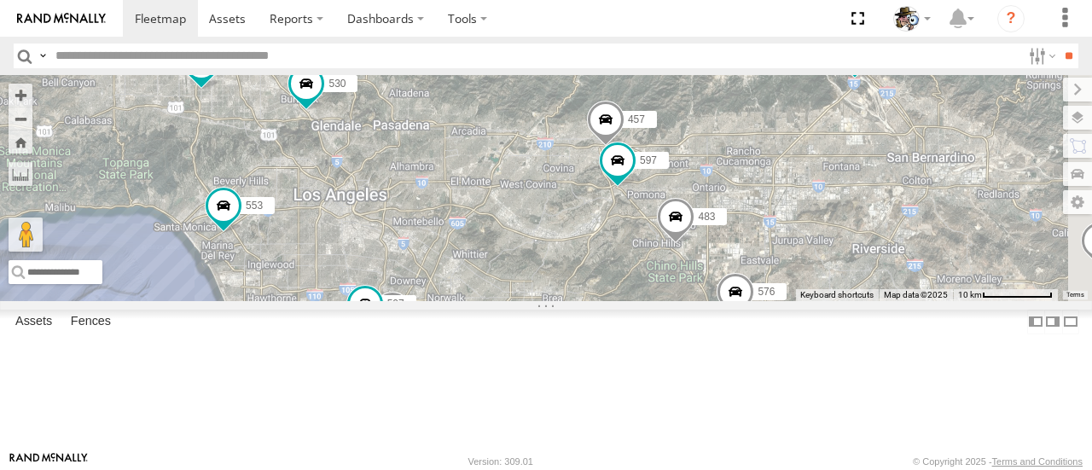
drag, startPoint x: 878, startPoint y: 223, endPoint x: 742, endPoint y: 166, distance: 147.9
click at [742, 161] on div "484 508 588 566 571 581 568 567 530 553 531 565 441 576 483 599 509 457 472 597…" at bounding box center [546, 187] width 1092 height 225
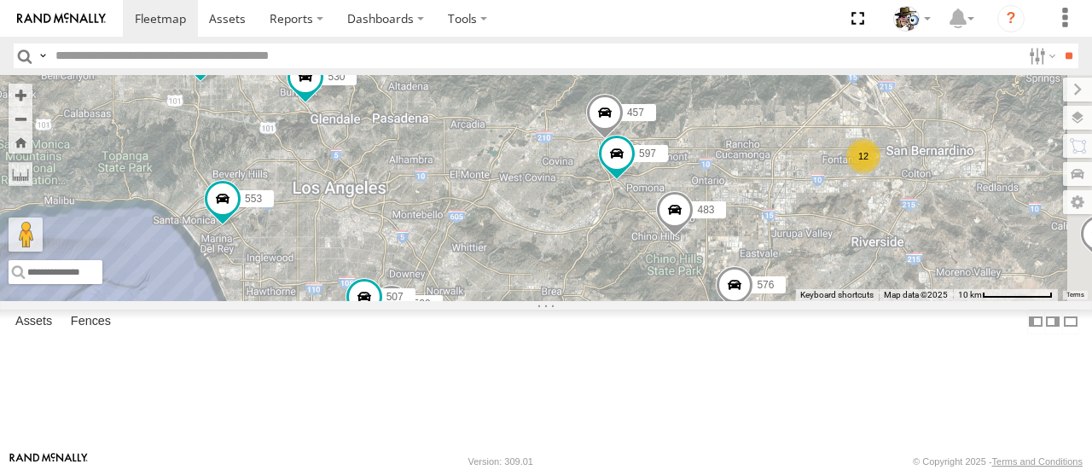
click at [812, 300] on div "484 508 588 566 571 581 568 567 530 553 531 565 441 576 483 599 509 457 472 597…" at bounding box center [546, 187] width 1092 height 225
click at [0, 0] on div "532 [GEOGRAPHIC_DATA]" at bounding box center [0, 0] width 0 height 0
